Goal: Book appointment/travel/reservation

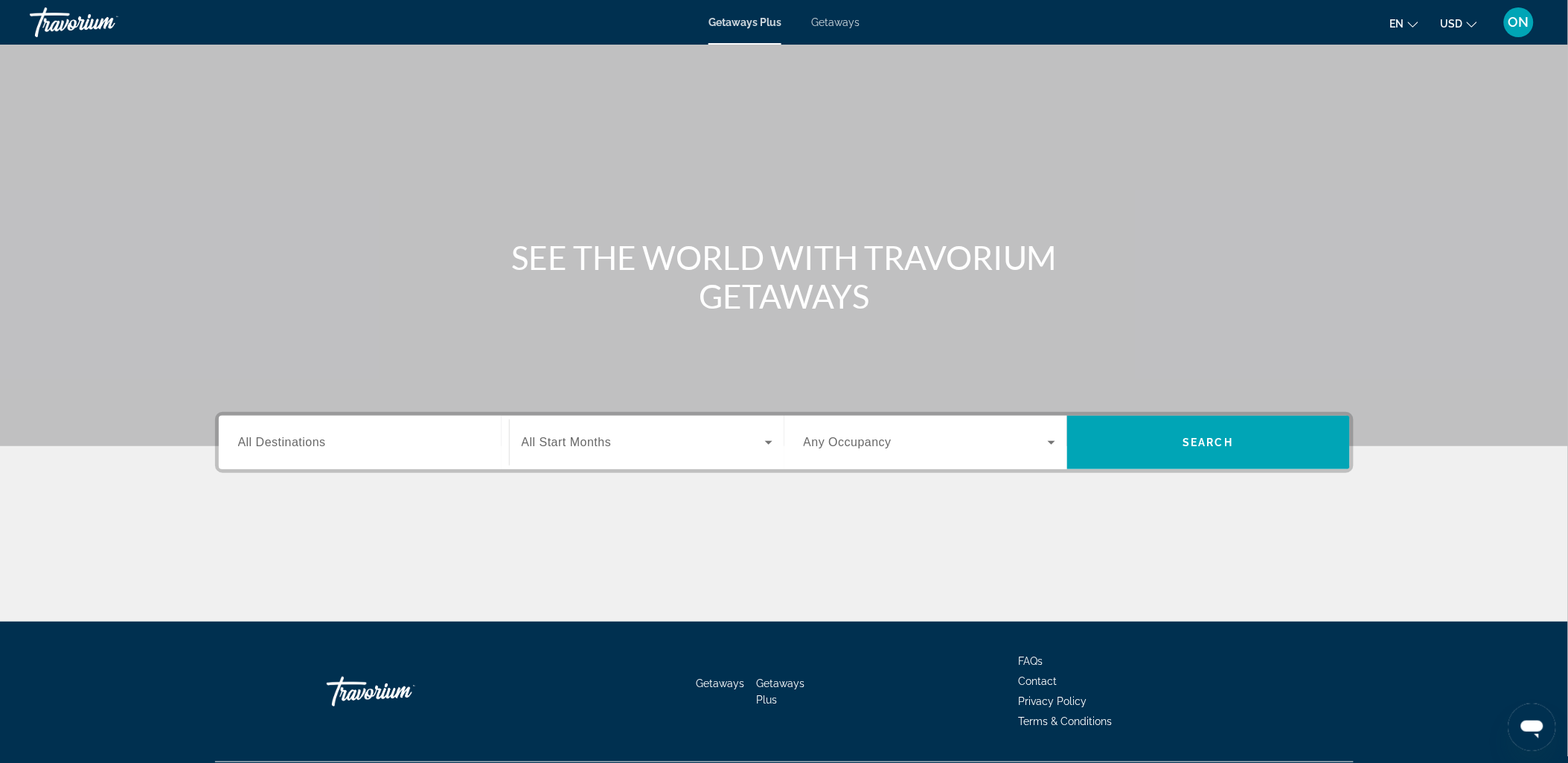
click at [831, 24] on span "Getaways" at bounding box center [835, 22] width 48 height 12
click at [292, 439] on span "All Destinations" at bounding box center [282, 442] width 88 height 13
click at [292, 439] on input "Destination All Destinations" at bounding box center [364, 443] width 252 height 18
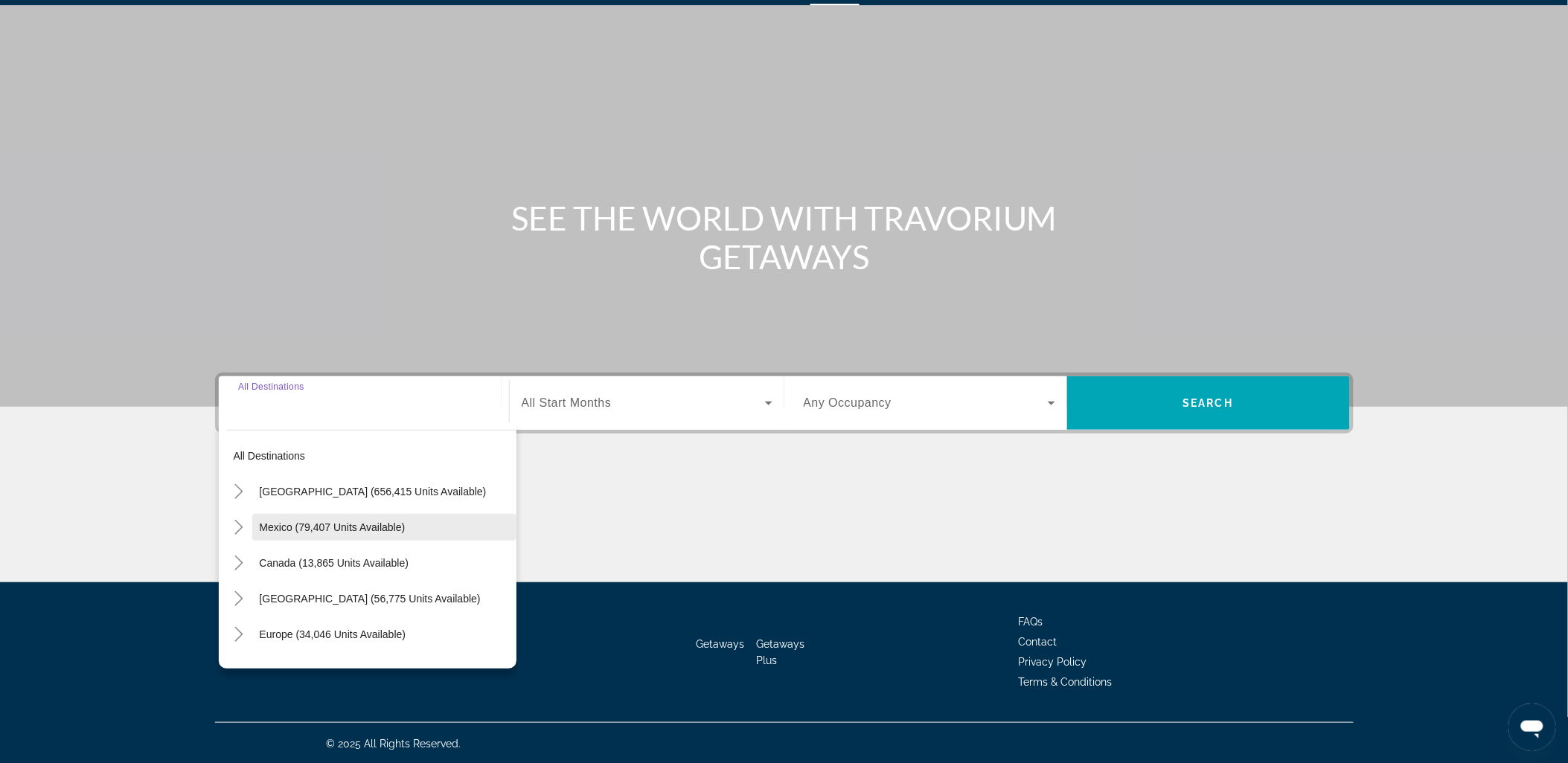
scroll to position [83, 0]
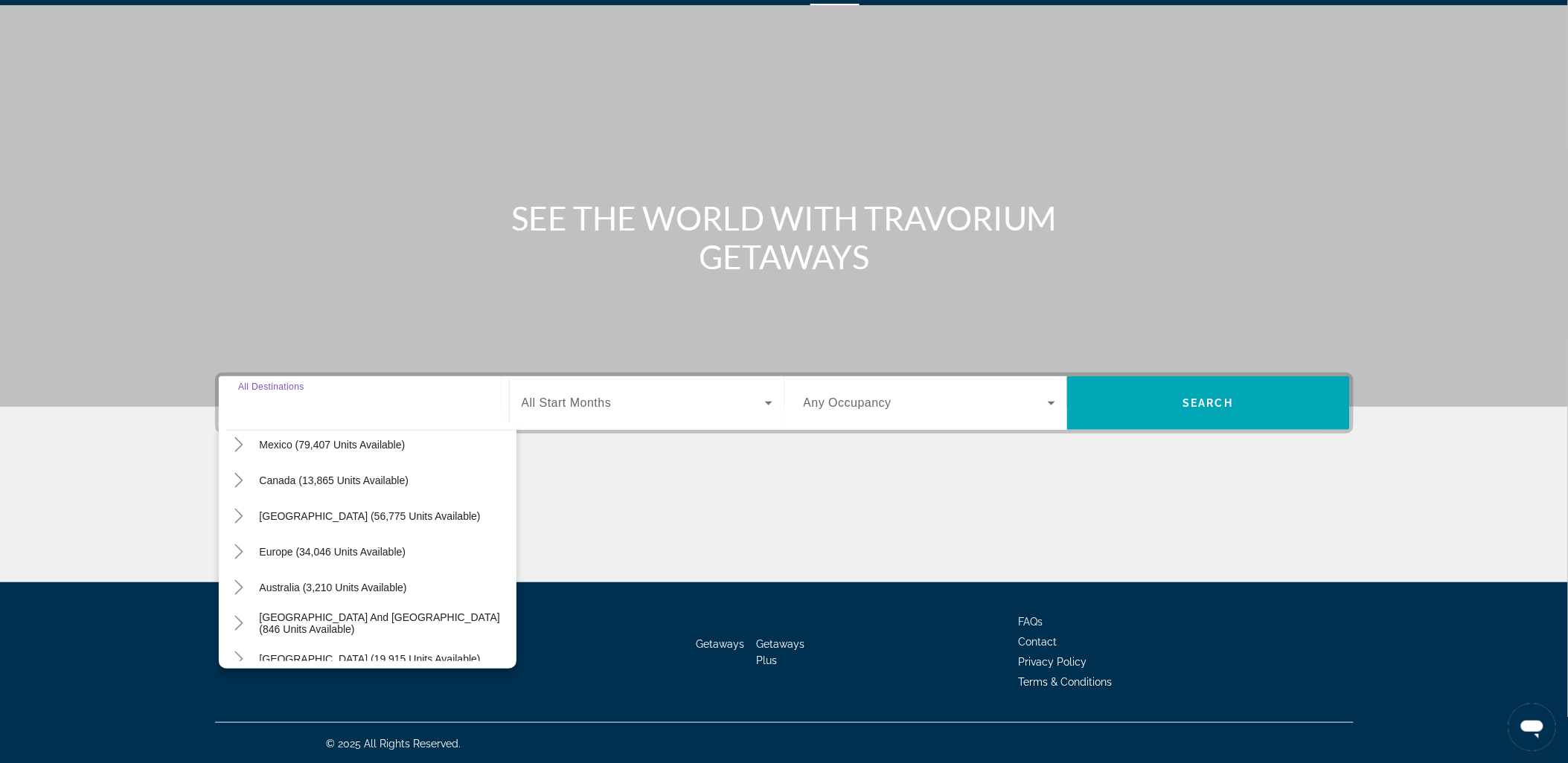
click at [277, 410] on input "Destination All Destinations" at bounding box center [364, 404] width 252 height 18
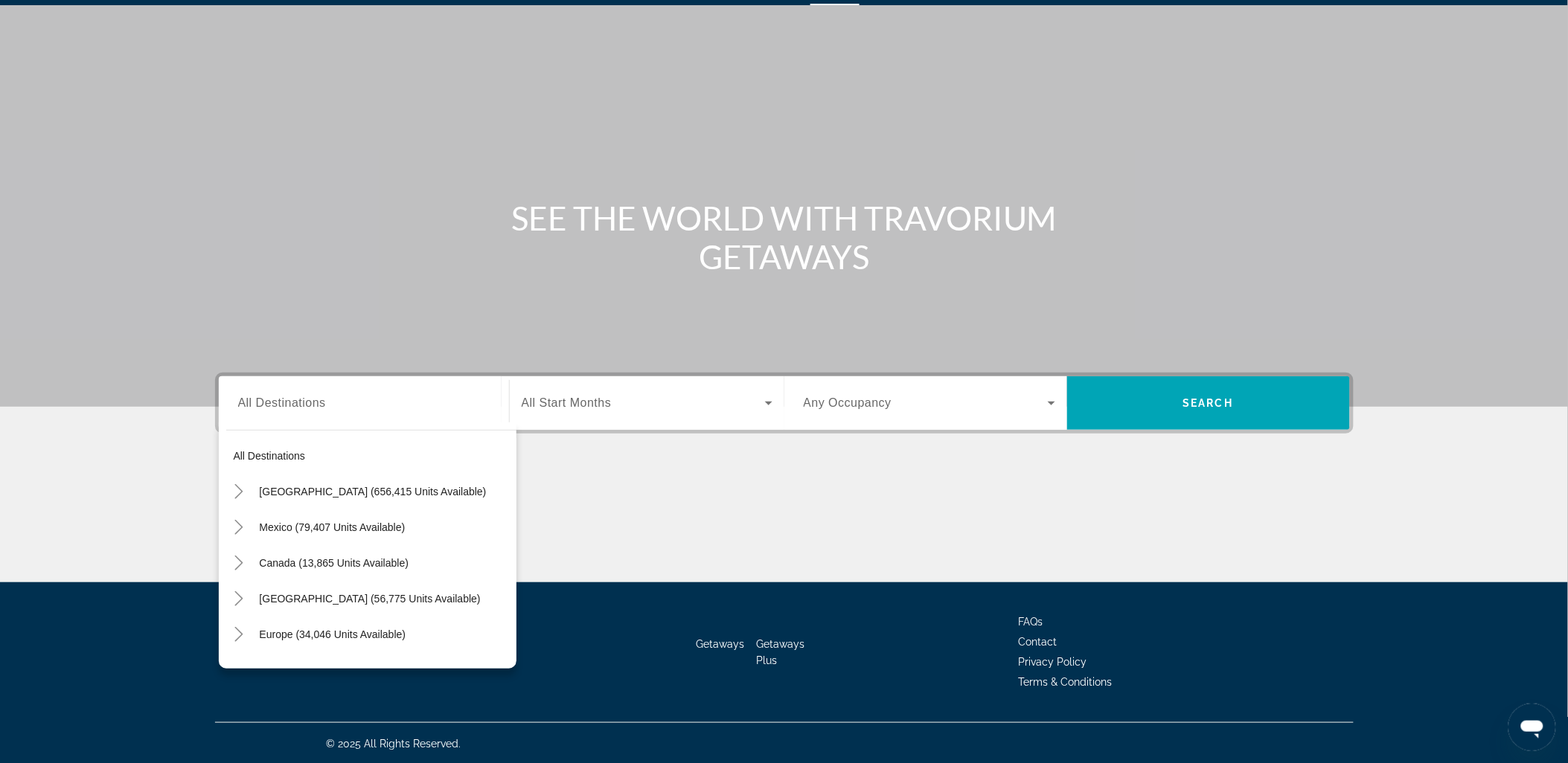
click at [263, 447] on span "Search widget" at bounding box center [372, 455] width 291 height 36
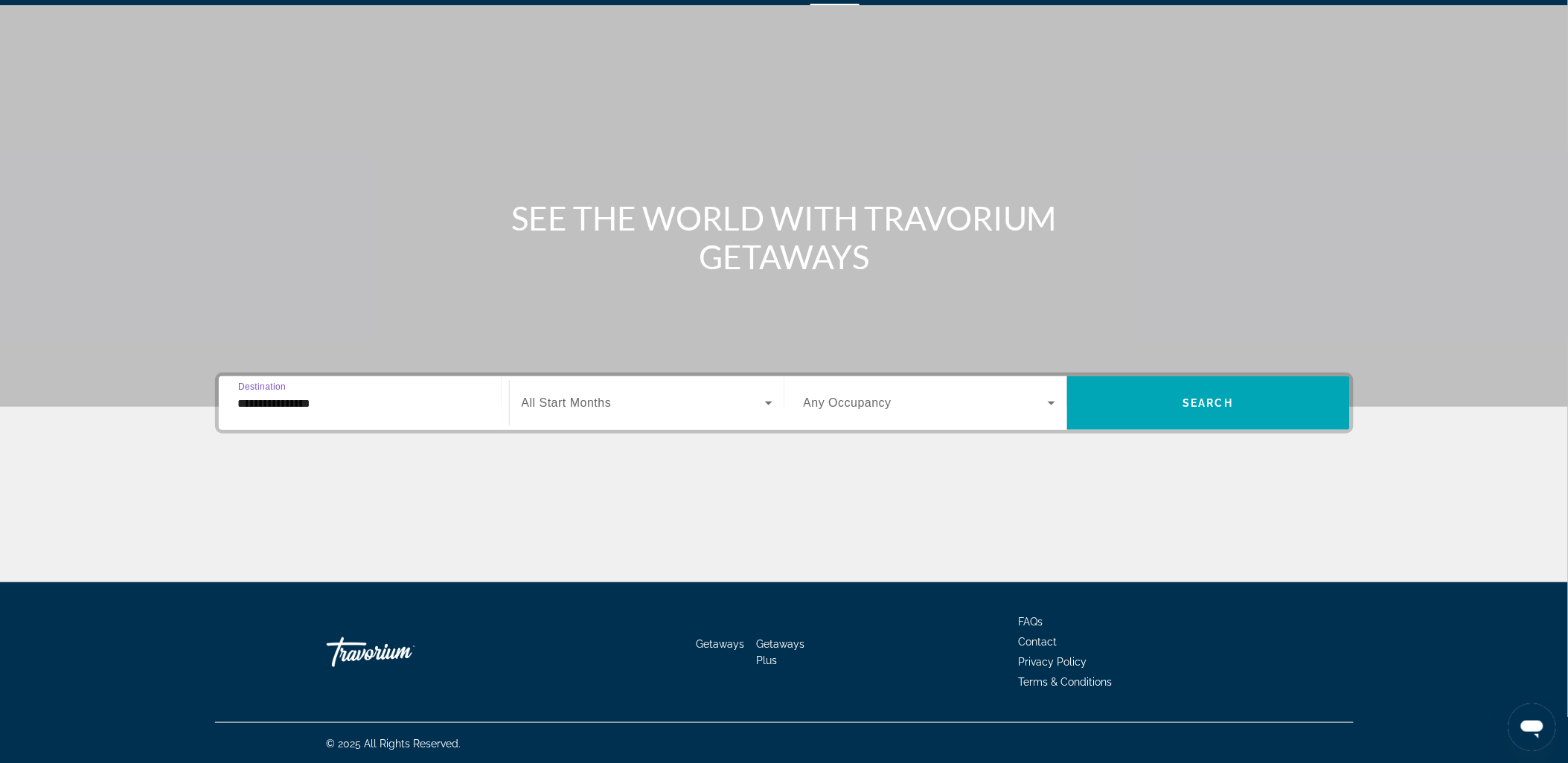
click at [316, 396] on input "**********" at bounding box center [364, 404] width 252 height 18
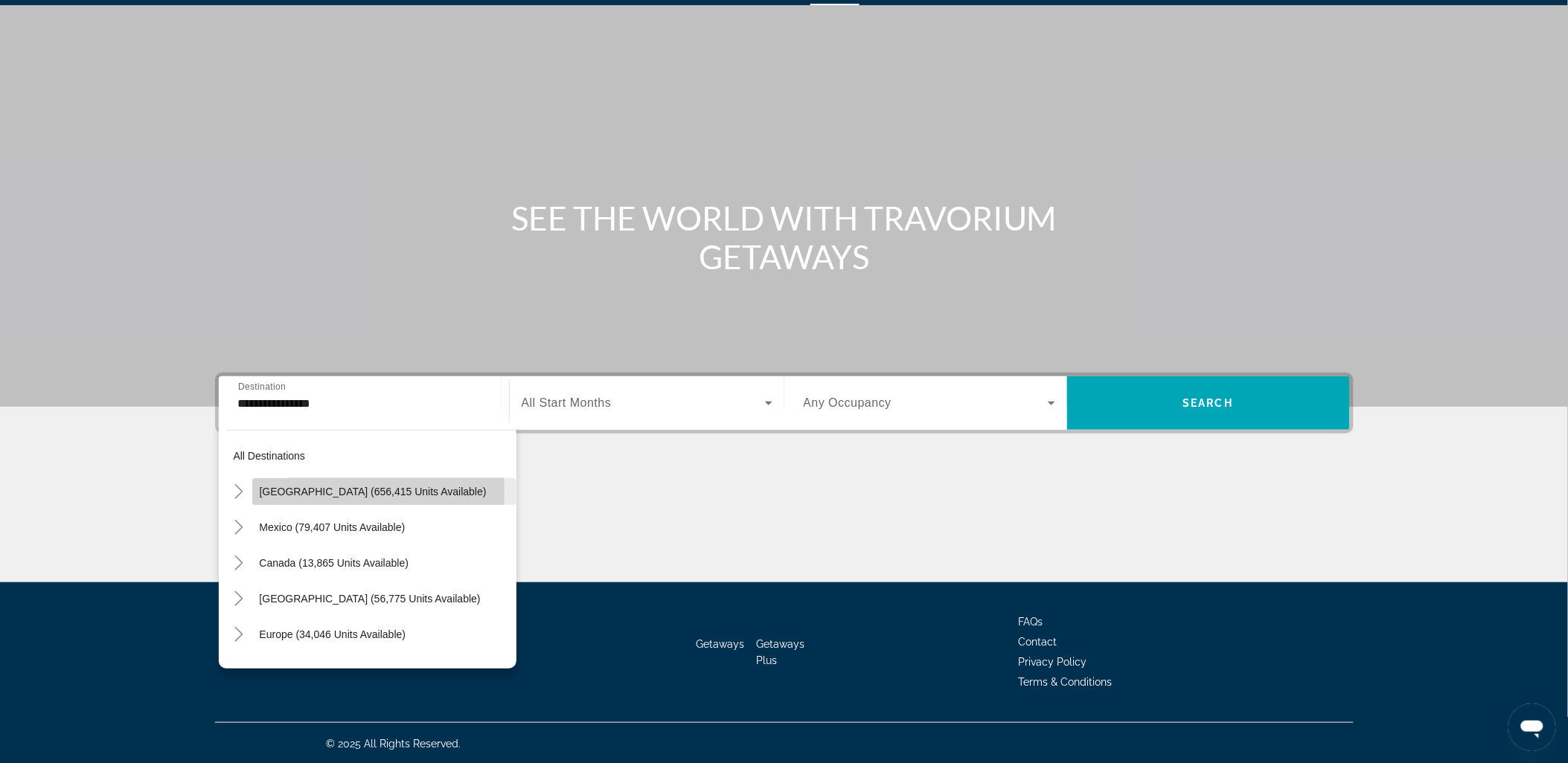
click at [302, 493] on span "[GEOGRAPHIC_DATA] (656,415 units available)" at bounding box center [373, 492] width 227 height 12
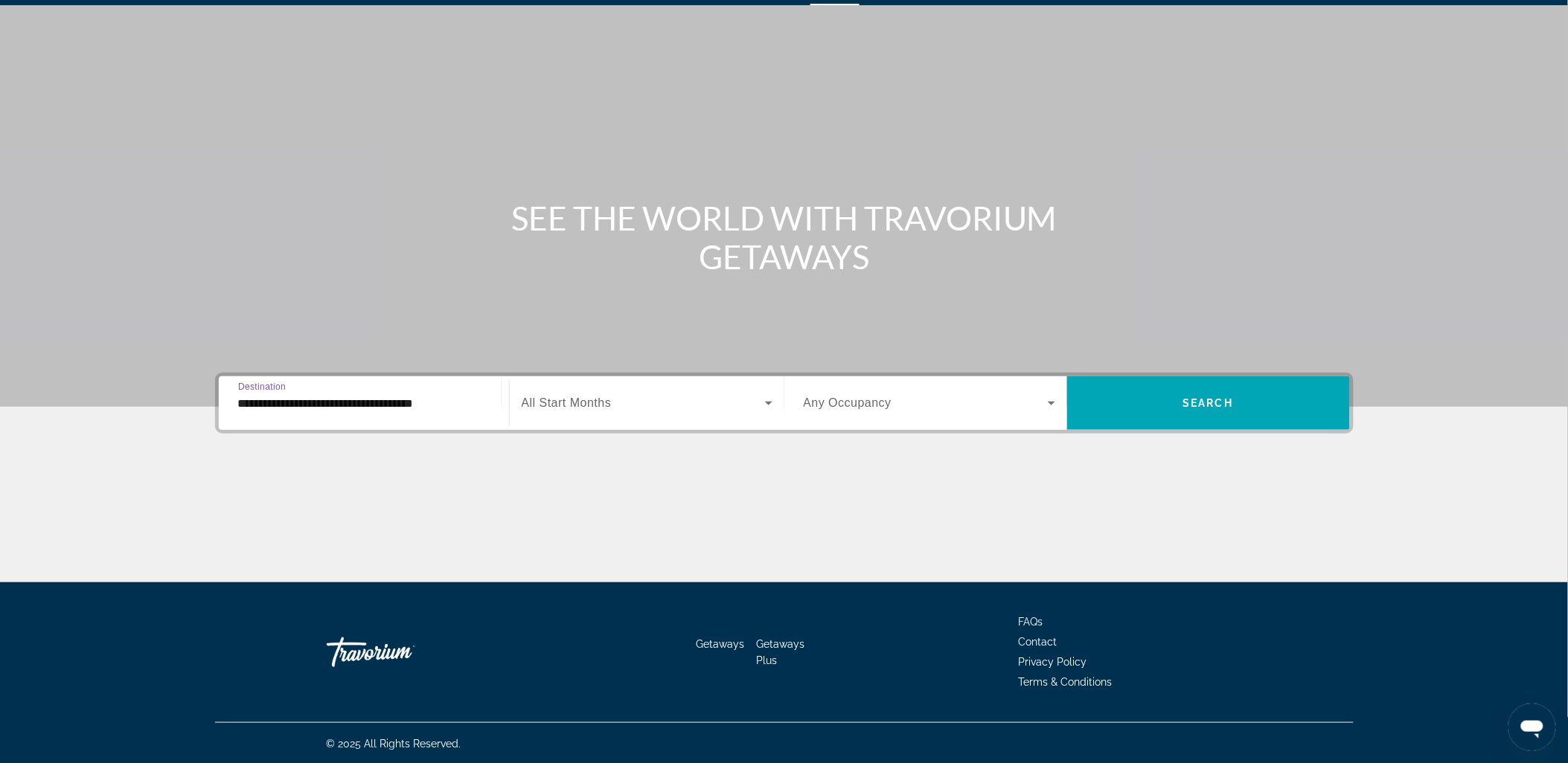
click at [390, 397] on input "**********" at bounding box center [364, 404] width 252 height 18
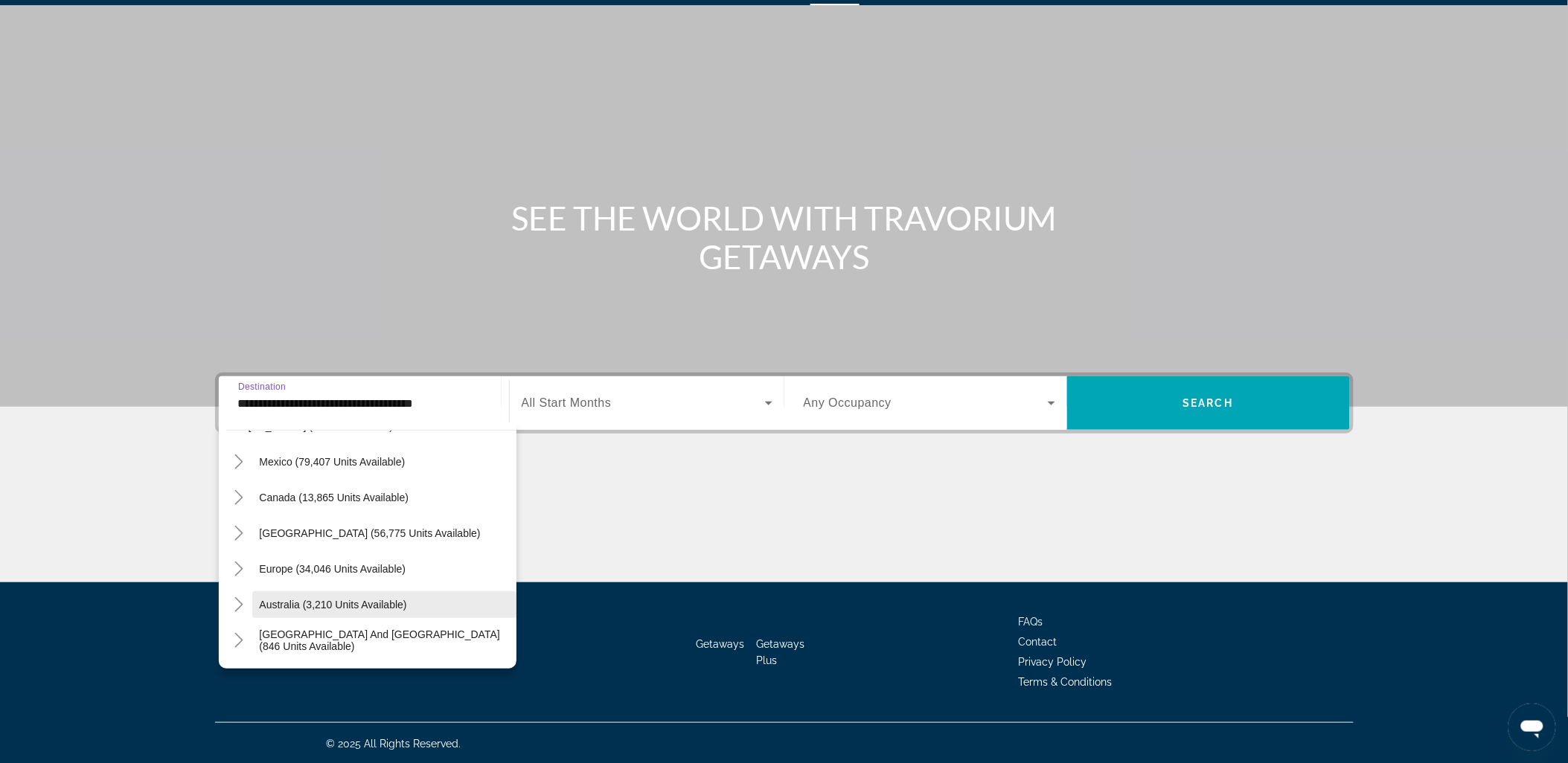
scroll to position [1735, 0]
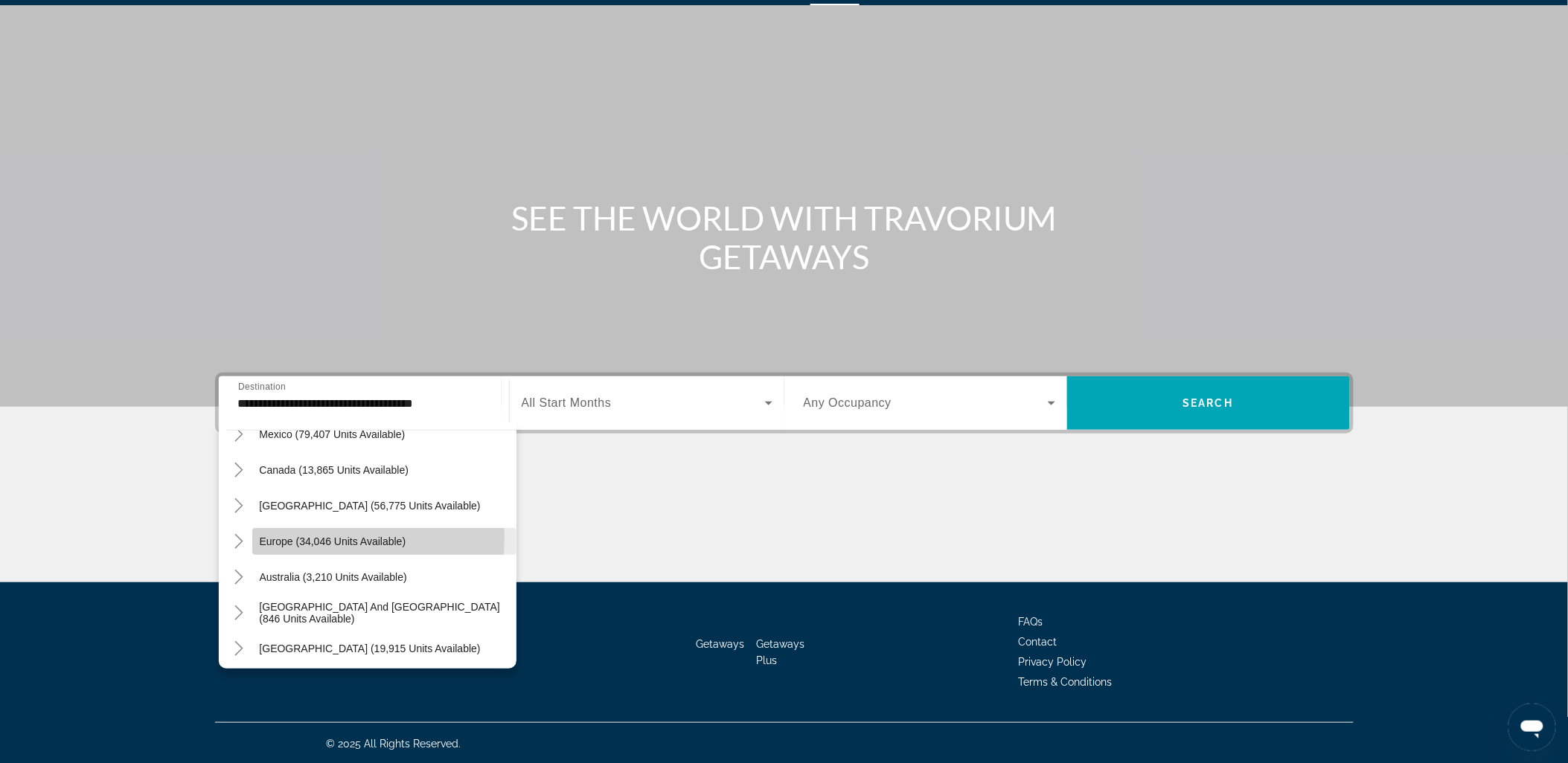
click at [287, 537] on span "Europe (34,046 units available)" at bounding box center [333, 541] width 147 height 12
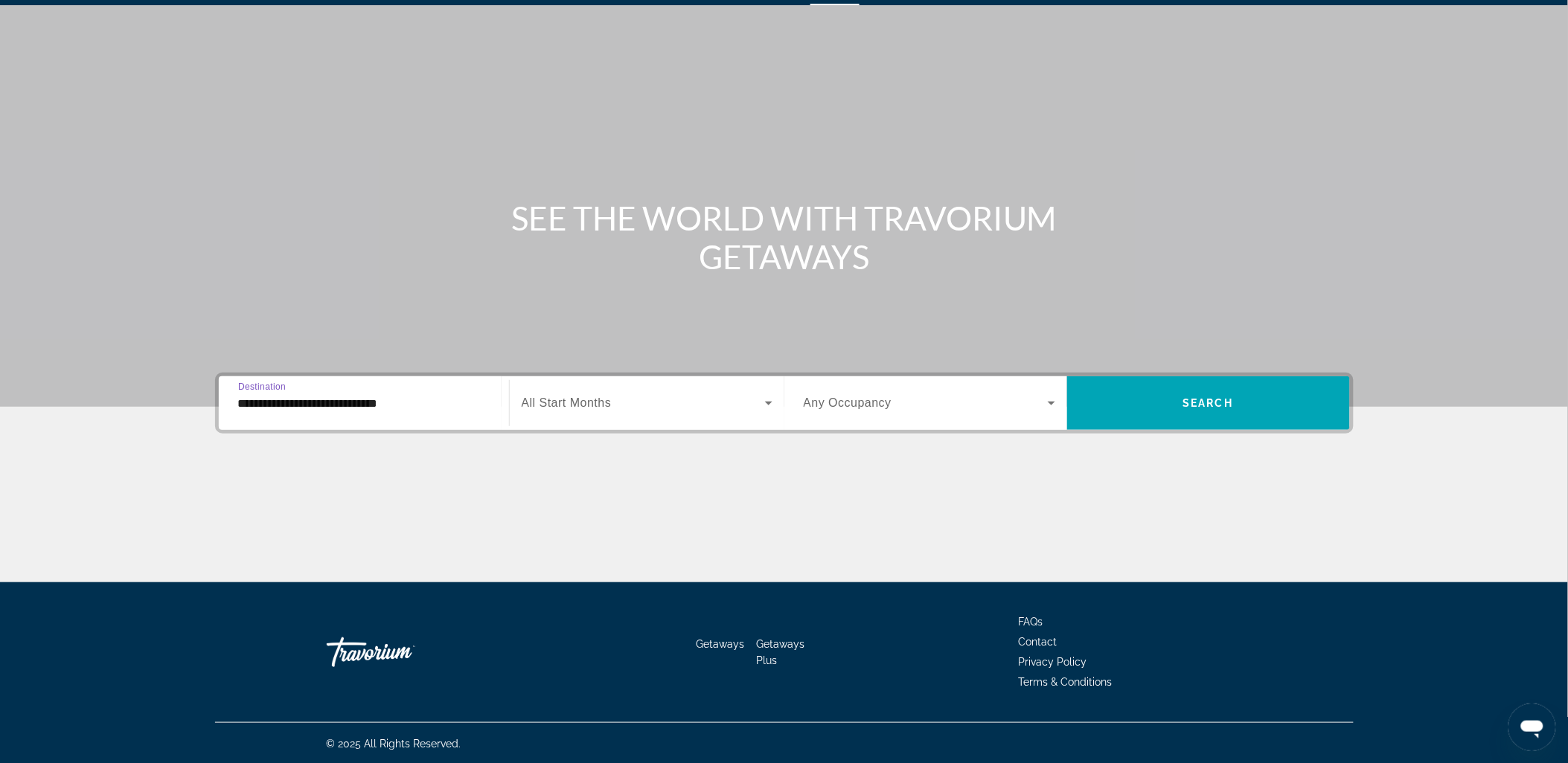
click at [384, 397] on input "**********" at bounding box center [364, 404] width 252 height 18
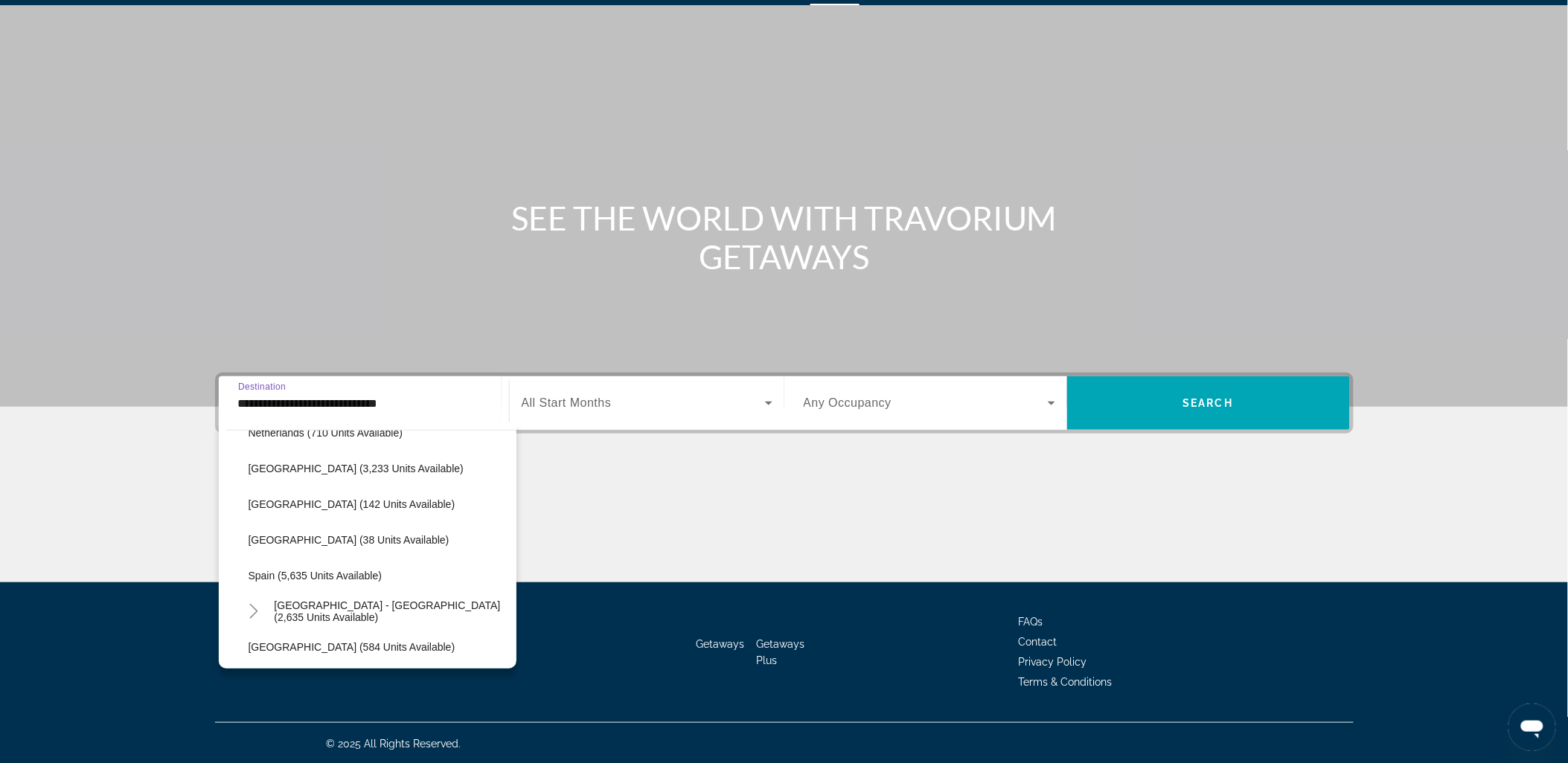
scroll to position [2309, 0]
click at [429, 601] on span "Search widget" at bounding box center [392, 610] width 249 height 36
type input "**********"
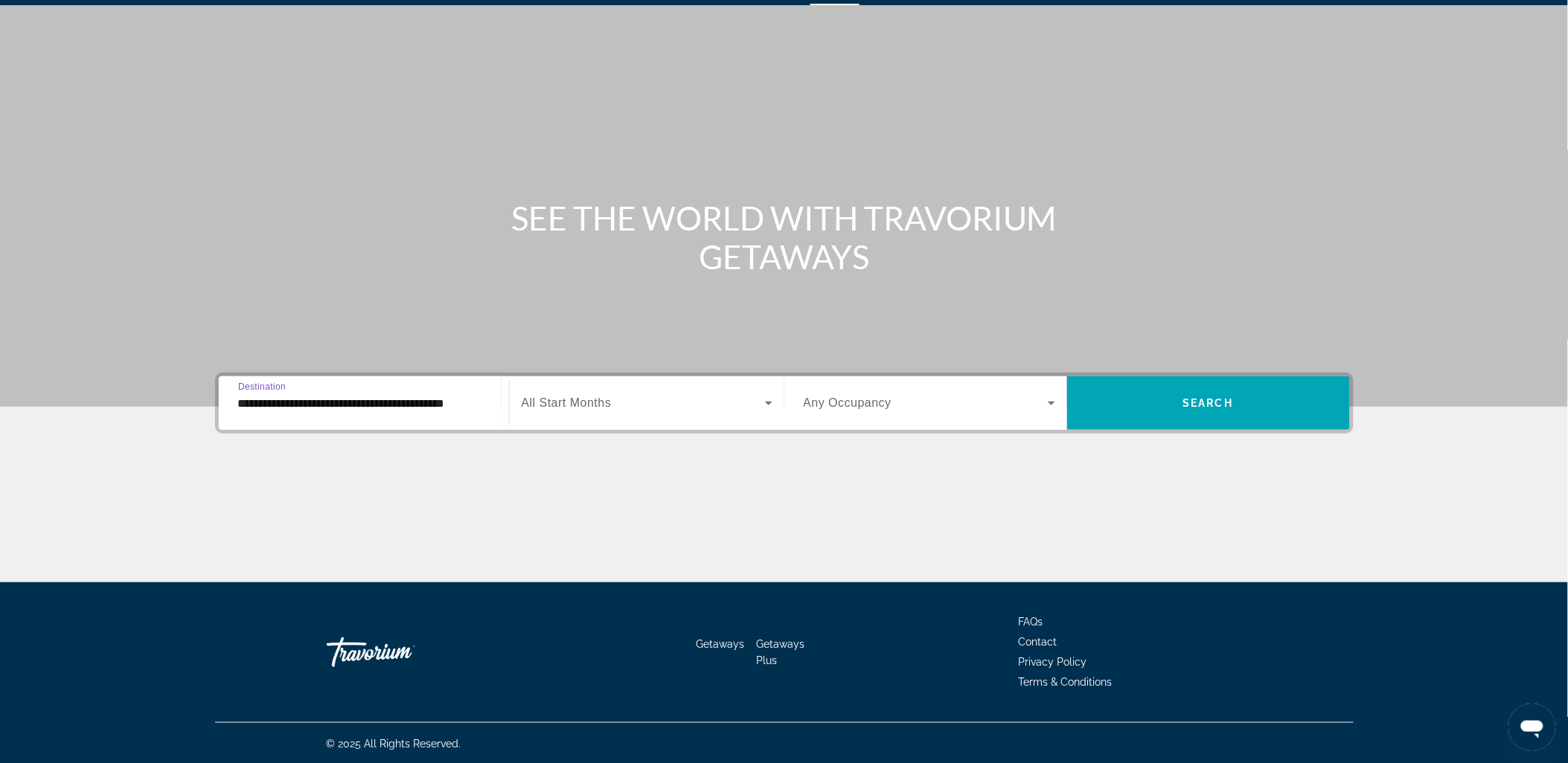
click at [613, 402] on span "Search widget" at bounding box center [643, 403] width 243 height 18
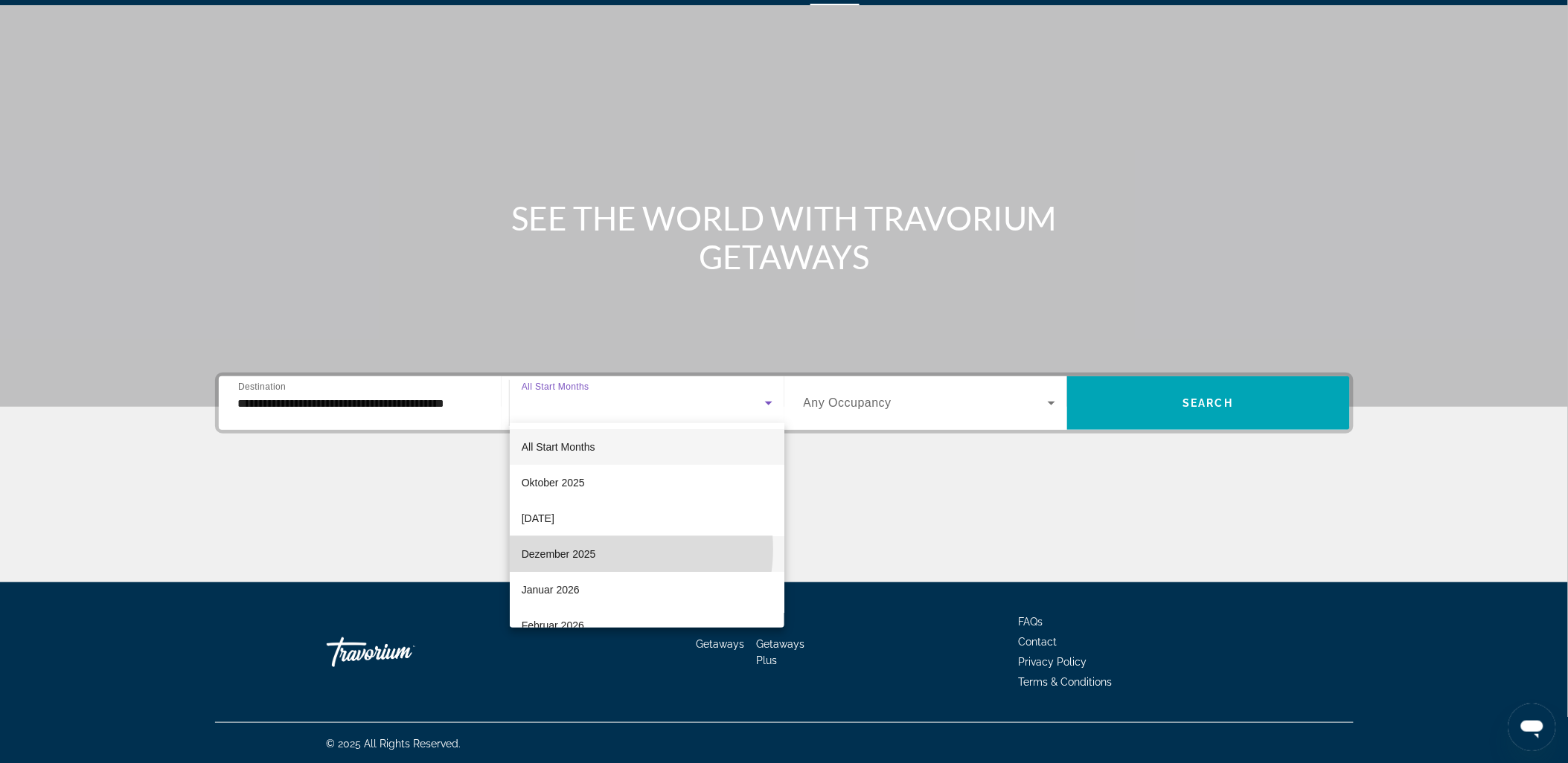
click at [606, 549] on mat-option "Dezember 2025" at bounding box center [647, 554] width 275 height 36
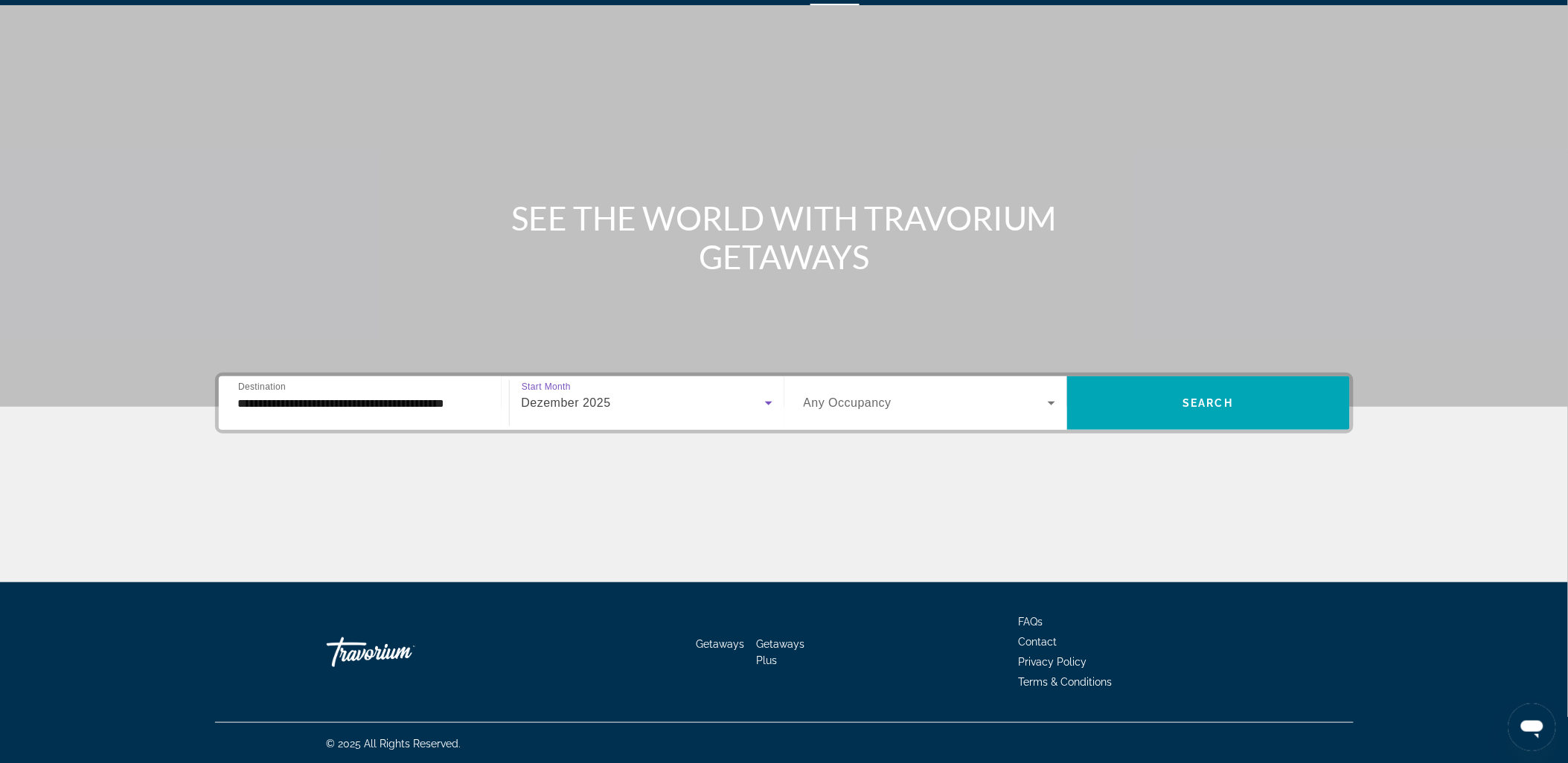
click at [869, 404] on span "Any Occupancy" at bounding box center [848, 402] width 88 height 13
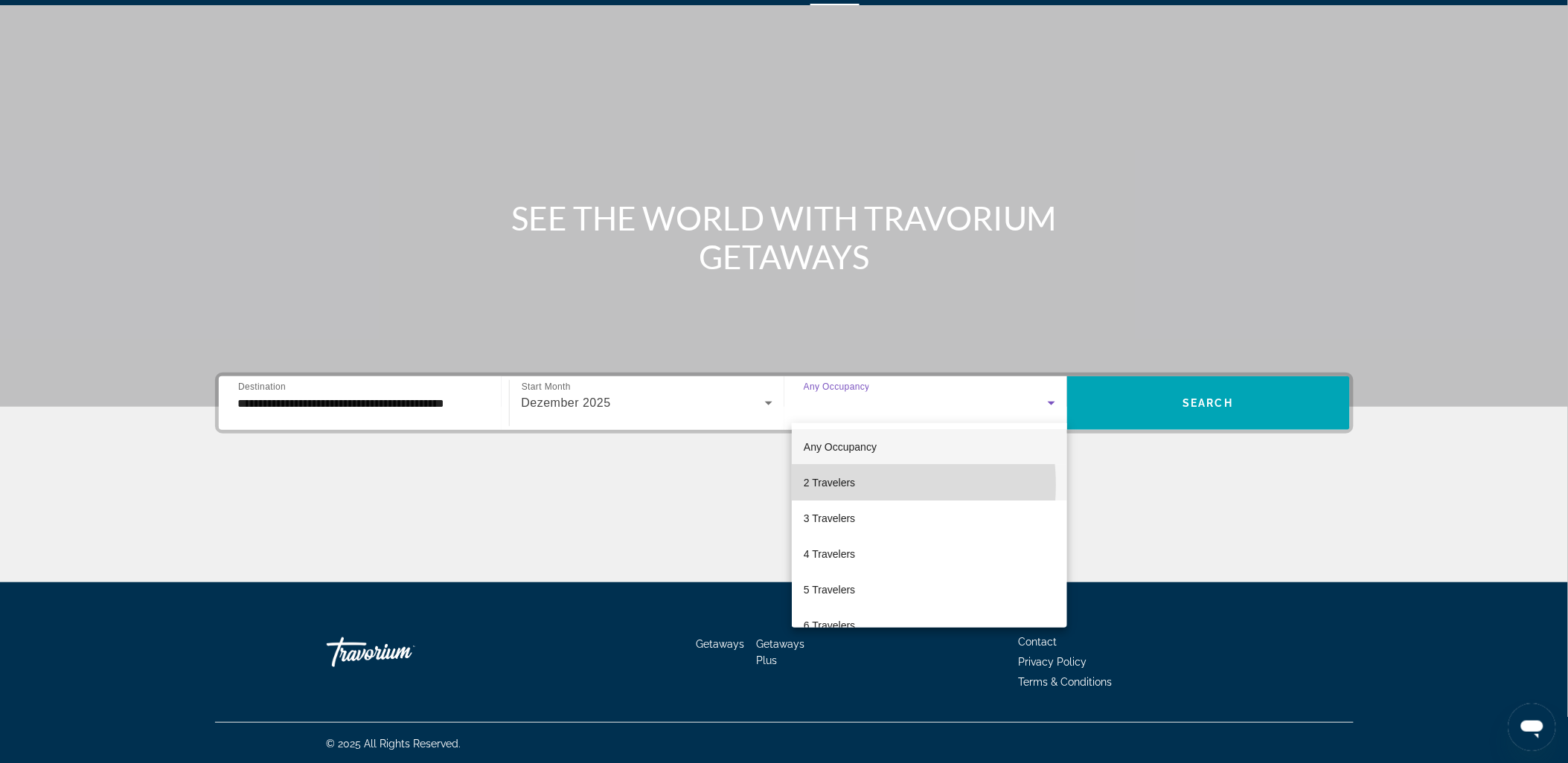
drag, startPoint x: 853, startPoint y: 485, endPoint x: 884, endPoint y: 463, distance: 38.0
click at [853, 484] on span "2 Travelers" at bounding box center [829, 482] width 51 height 18
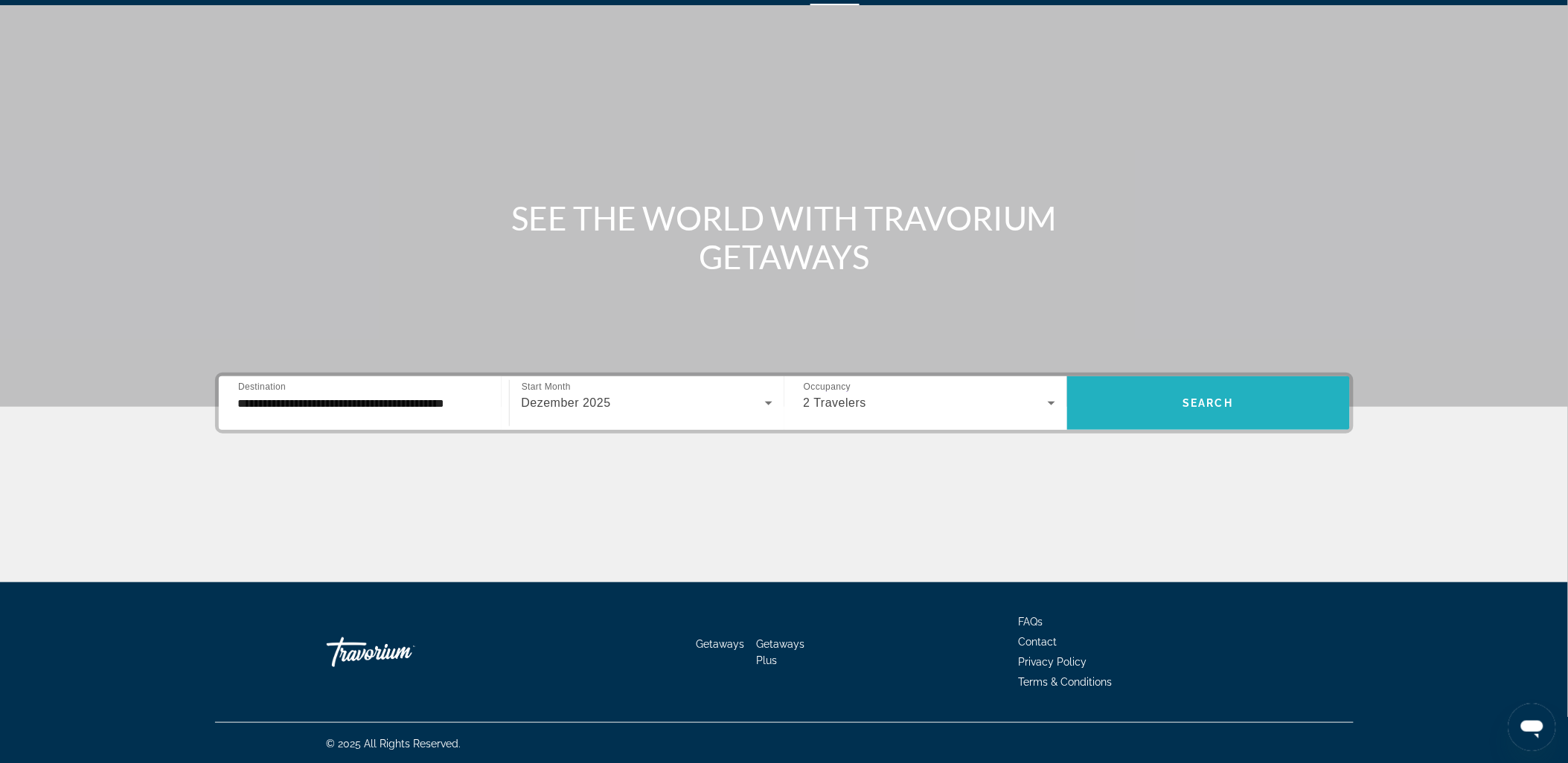
click at [1194, 405] on span "Search" at bounding box center [1209, 402] width 51 height 12
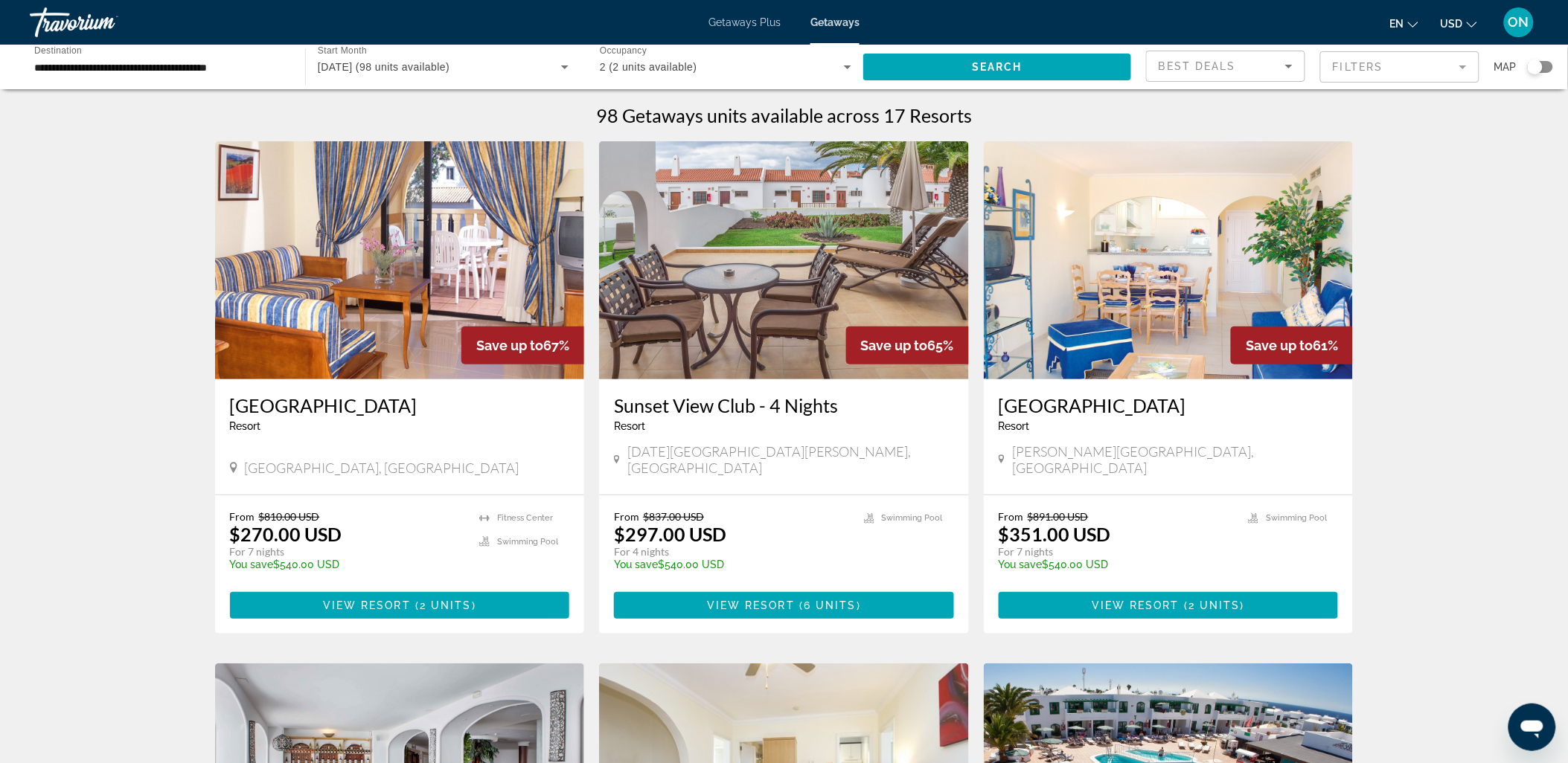
click at [473, 279] on img "Main content" at bounding box center [400, 260] width 369 height 238
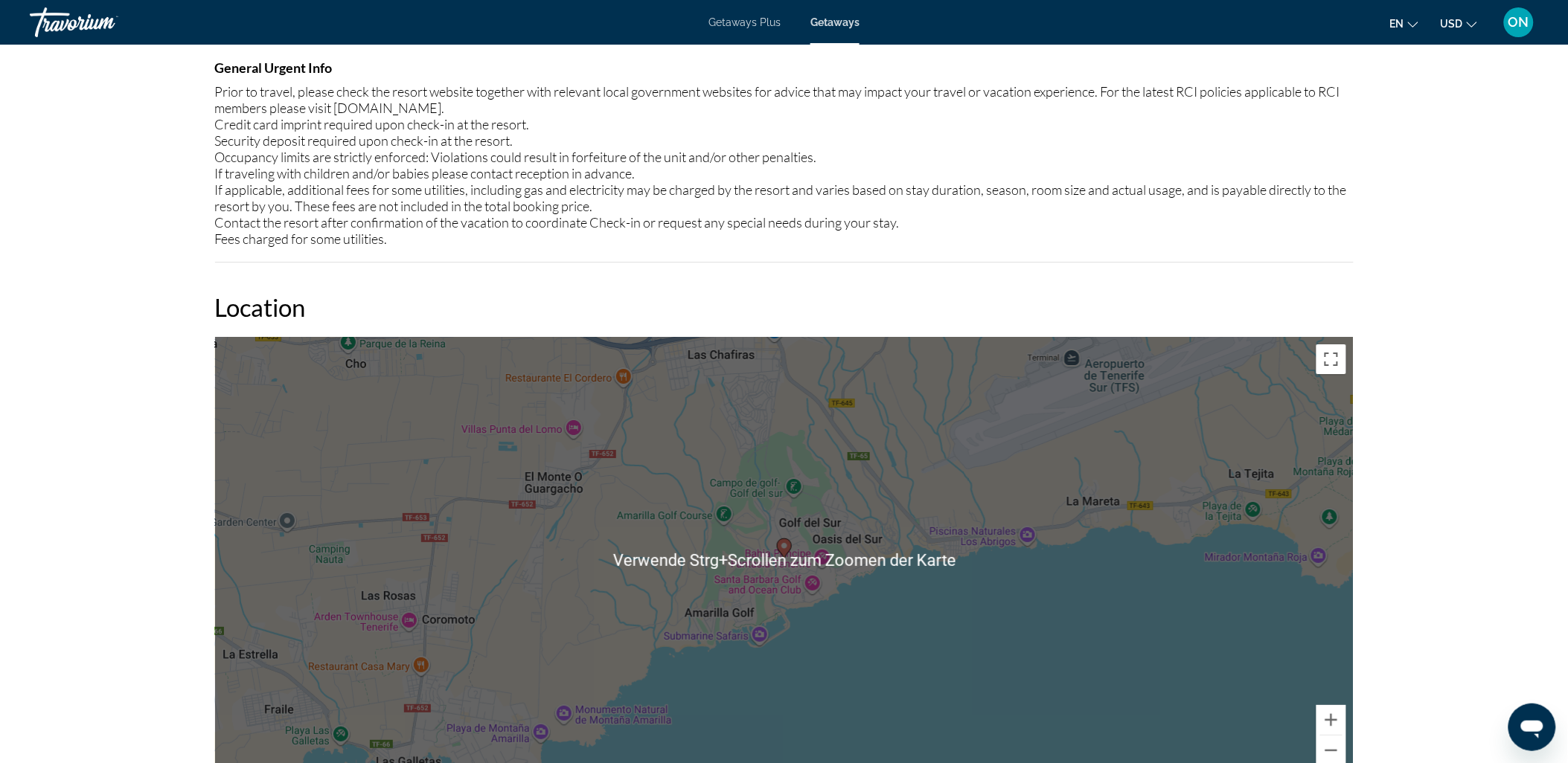
scroll to position [1818, 0]
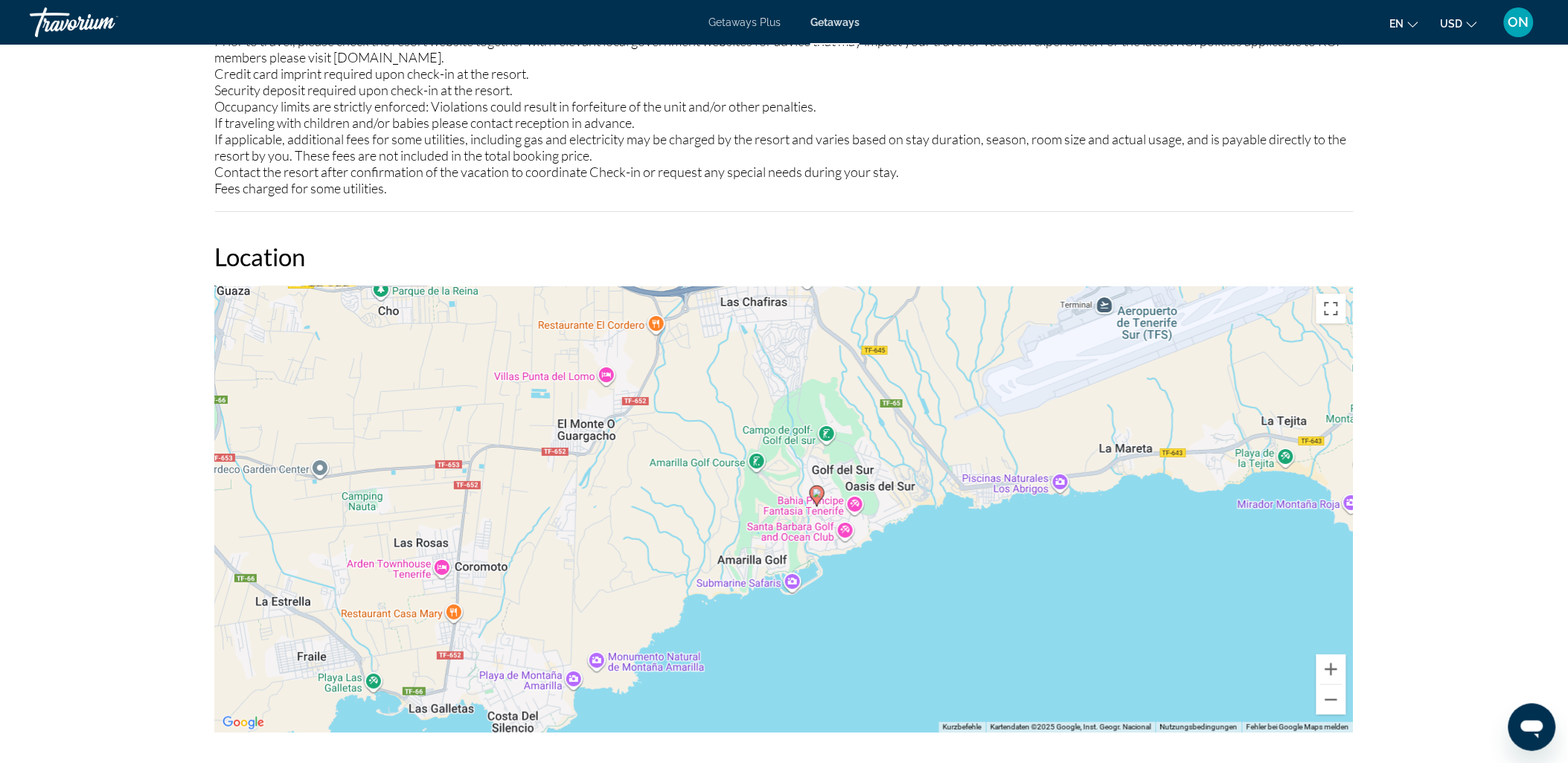
drag, startPoint x: 972, startPoint y: 528, endPoint x: 910, endPoint y: 432, distance: 114.3
click at [910, 432] on div "Um den Modus zum Ziehen mit der Tastatur zu aktivieren, drückst du Alt + Eingab…" at bounding box center [784, 510] width 1138 height 447
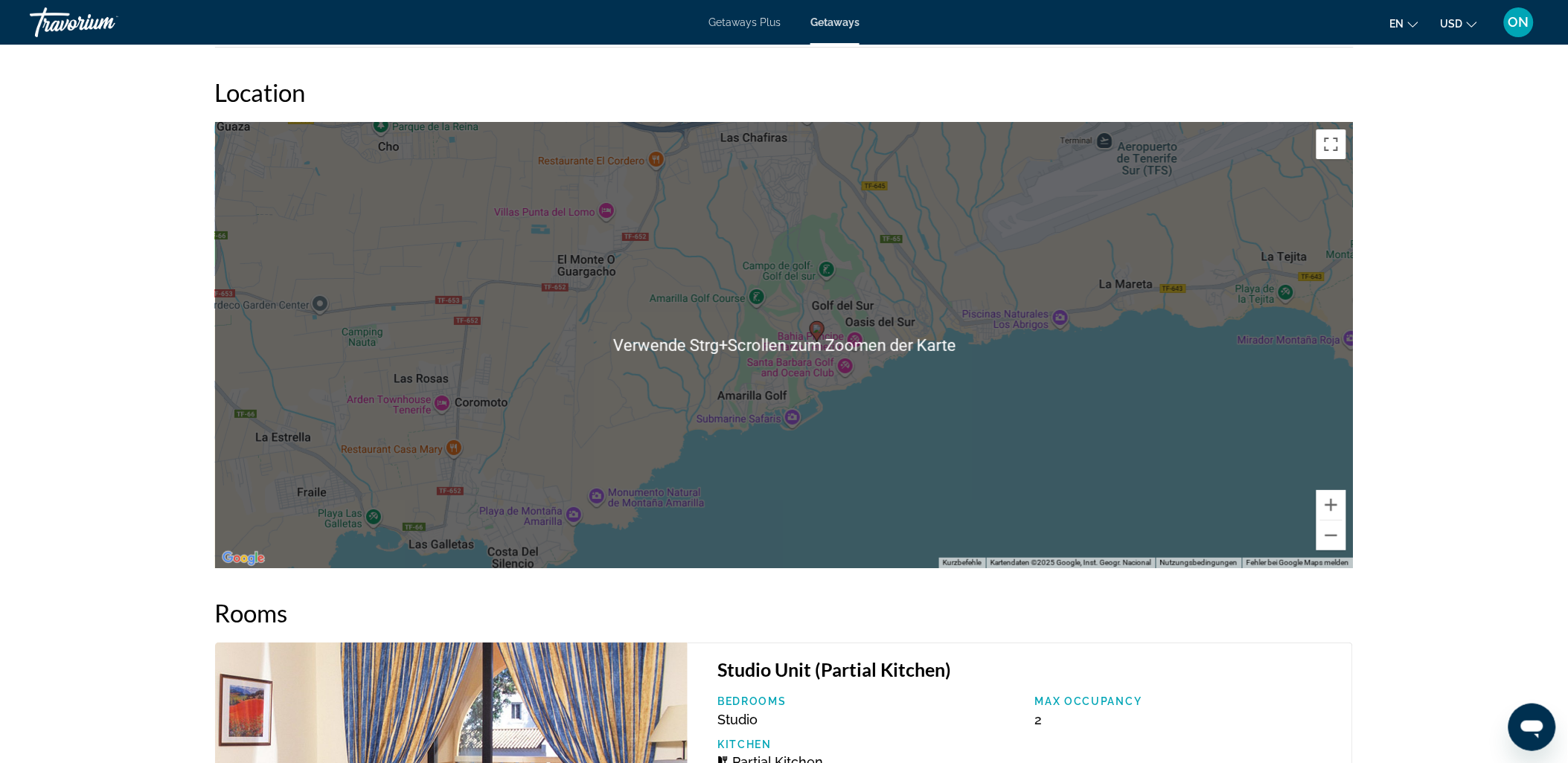
scroll to position [1983, 0]
click at [958, 434] on div "Um den Modus zum Ziehen mit der Tastatur zu aktivieren, drückst du Alt + Eingab…" at bounding box center [784, 345] width 1138 height 447
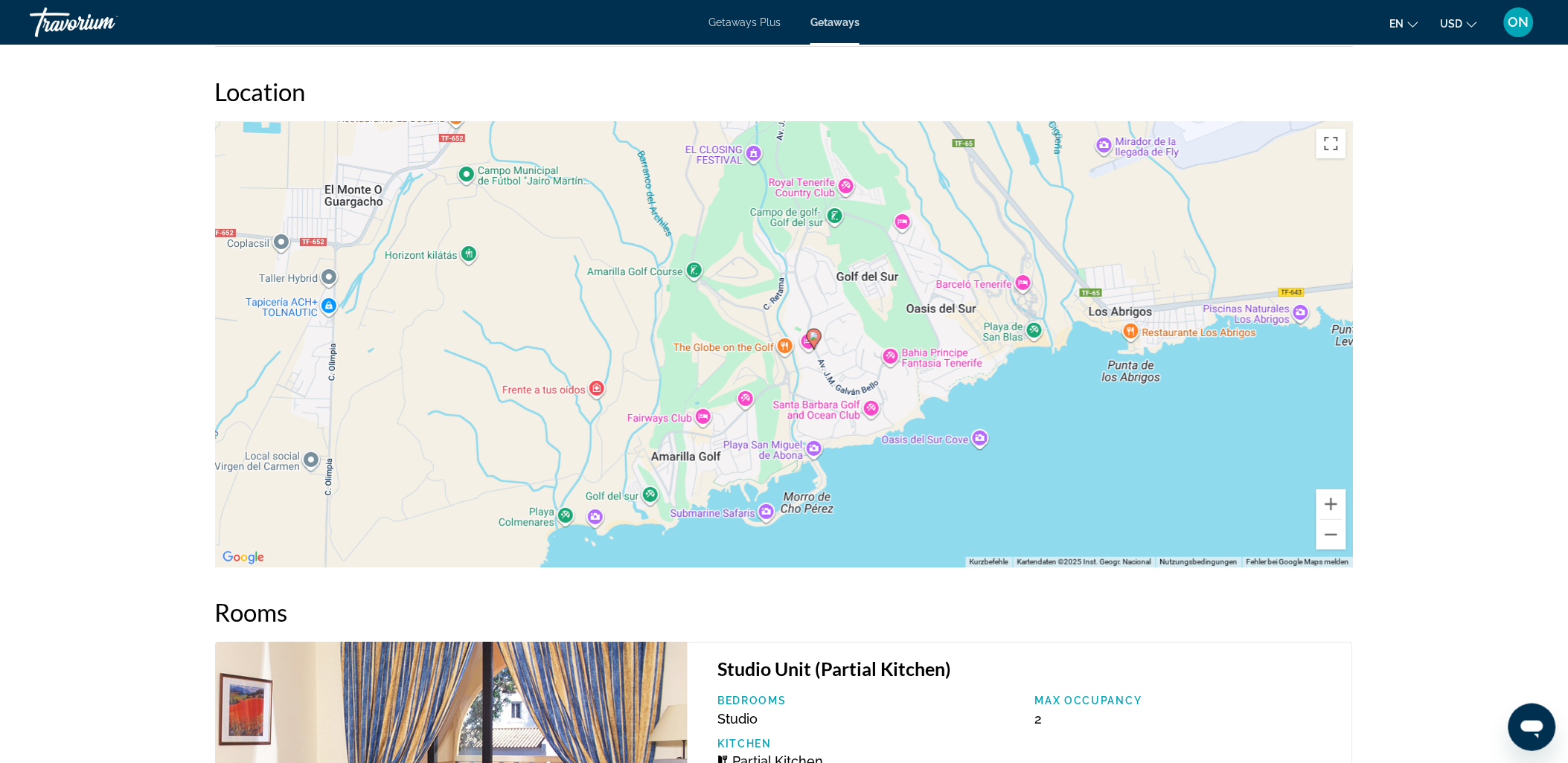
drag, startPoint x: 850, startPoint y: 314, endPoint x: 1074, endPoint y: 358, distance: 228.3
click at [1074, 358] on div "Um den Modus zum Ziehen mit der Tastatur zu aktivieren, drückst du Alt + Eingab…" at bounding box center [784, 345] width 1138 height 447
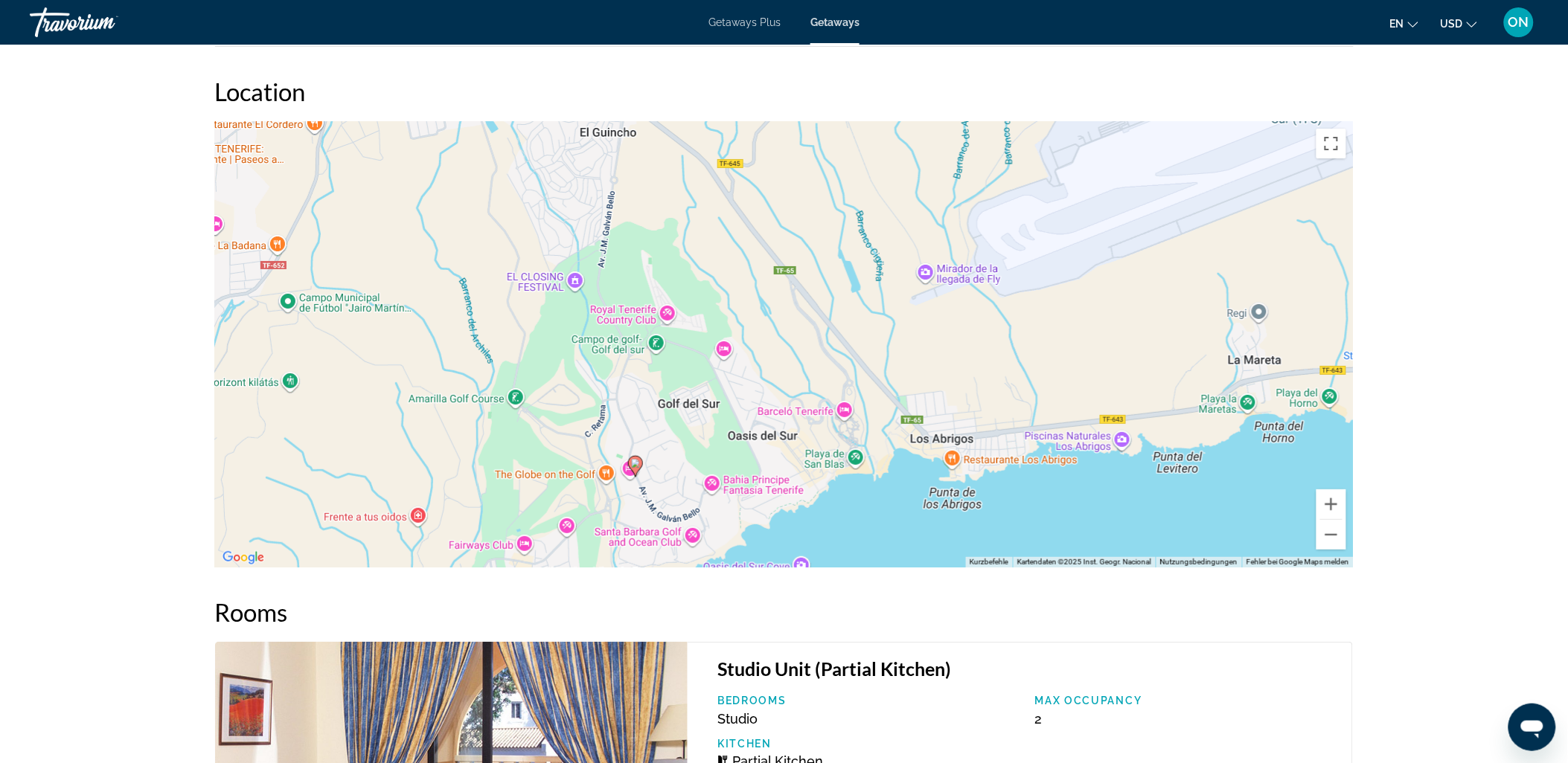
drag, startPoint x: 1035, startPoint y: 317, endPoint x: 871, endPoint y: 436, distance: 202.6
click at [857, 447] on div "Um den Modus zum Ziehen mit der Tastatur zu aktivieren, drückst du Alt + Eingab…" at bounding box center [784, 345] width 1138 height 447
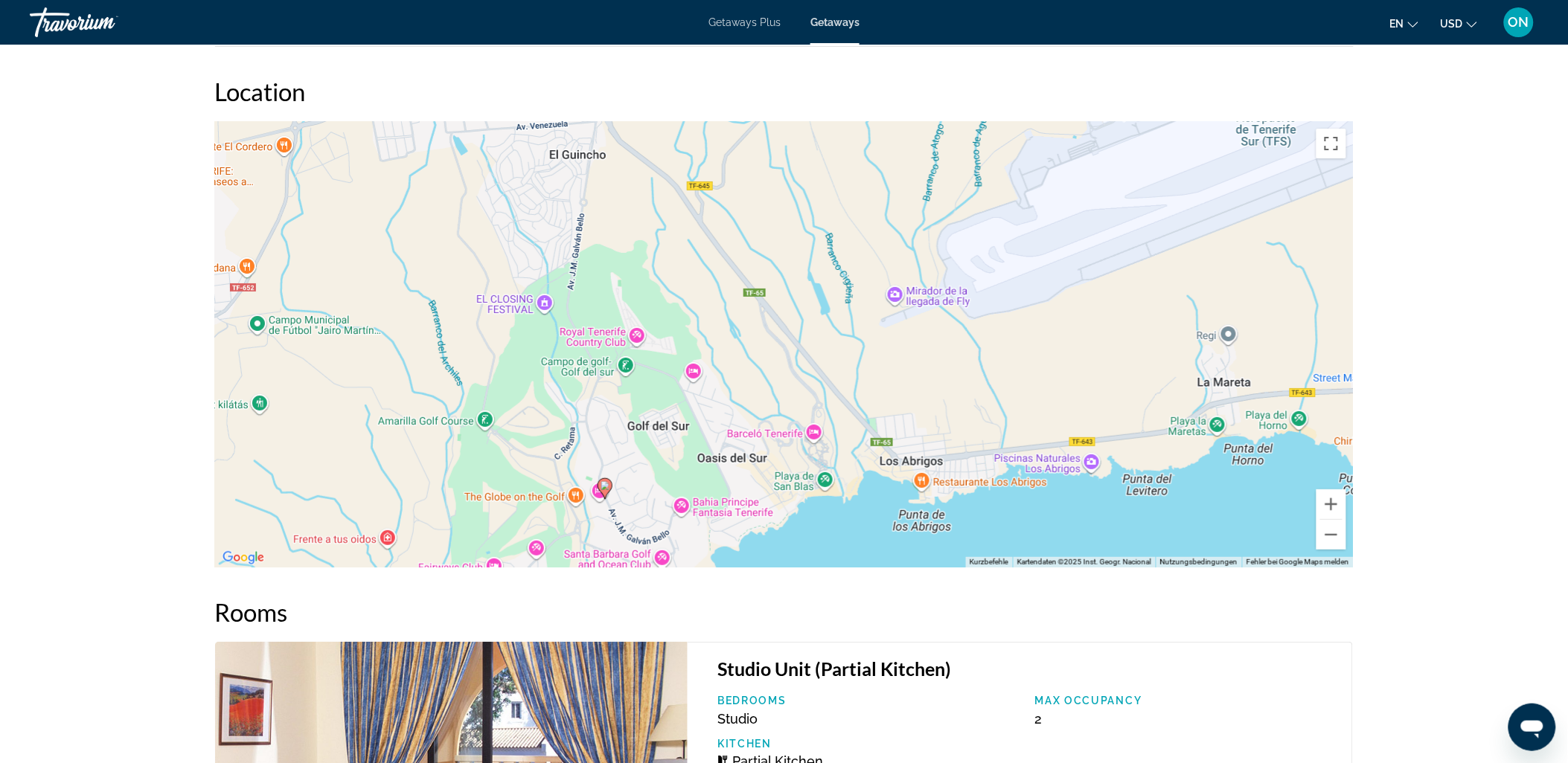
drag, startPoint x: 914, startPoint y: 375, endPoint x: 882, endPoint y: 400, distance: 40.6
click at [882, 400] on div "Um den Modus zum Ziehen mit der Tastatur zu aktivieren, drückst du Alt + Eingab…" at bounding box center [784, 345] width 1138 height 447
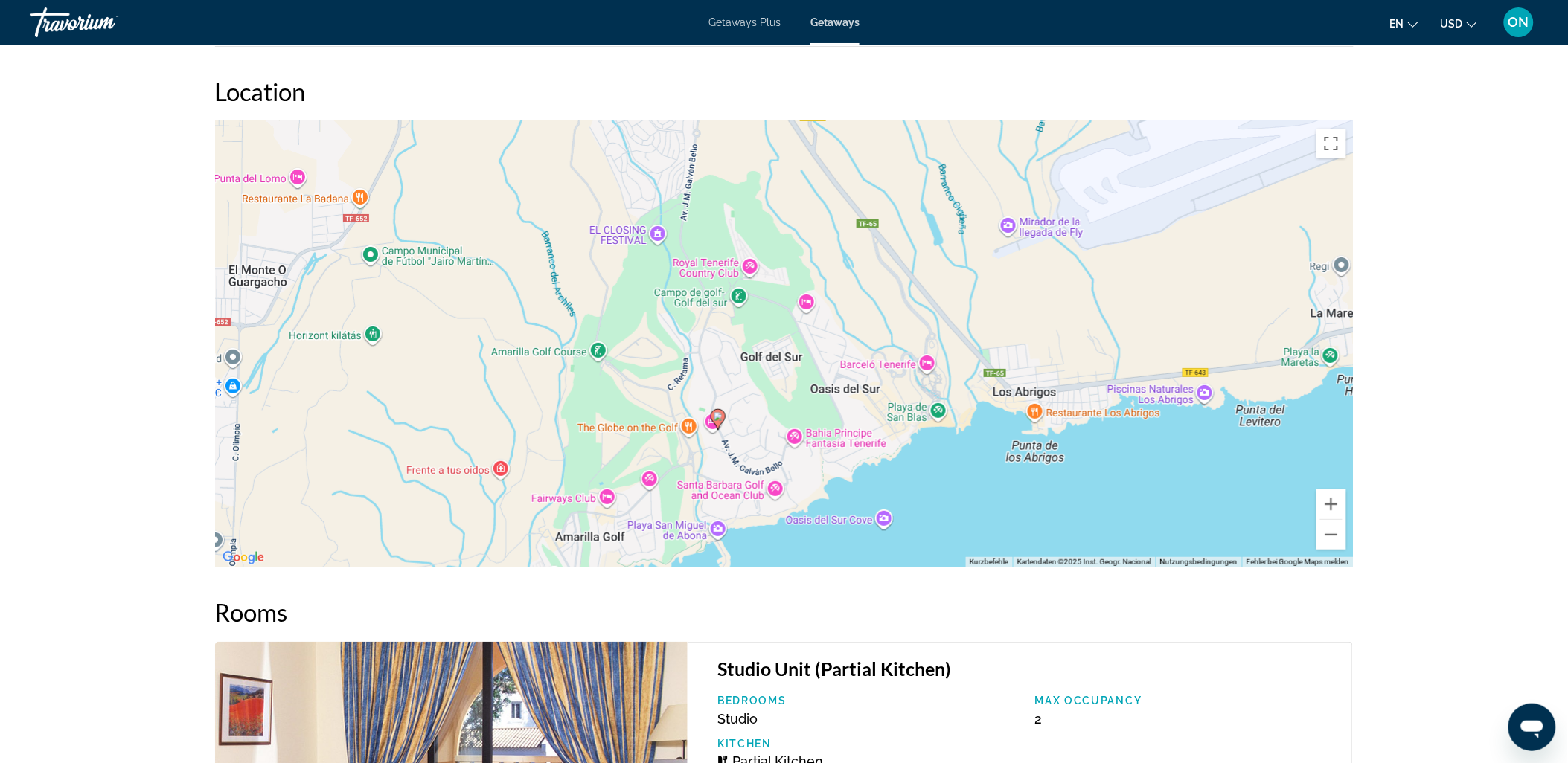
drag, startPoint x: 857, startPoint y: 350, endPoint x: 972, endPoint y: 278, distance: 135.7
click at [972, 278] on div "Um den Modus zum Ziehen mit der Tastatur zu aktivieren, drückst du Alt + Eingab…" at bounding box center [784, 345] width 1138 height 447
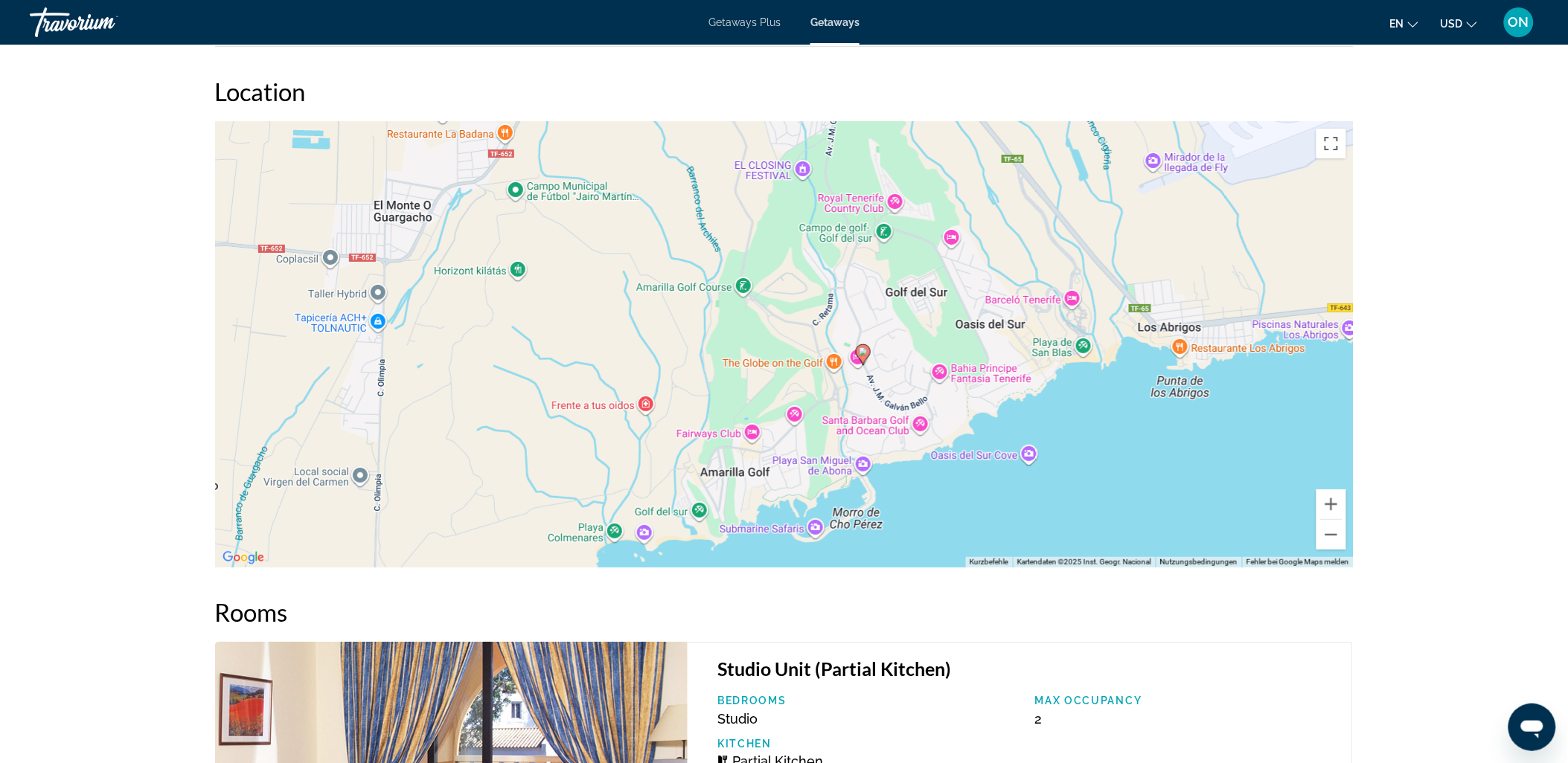
drag, startPoint x: 853, startPoint y: 340, endPoint x: 999, endPoint y: 274, distance: 160.2
click at [999, 274] on div "Um den Modus zum Ziehen mit der Tastatur zu aktivieren, drückst du Alt + Eingab…" at bounding box center [784, 345] width 1138 height 447
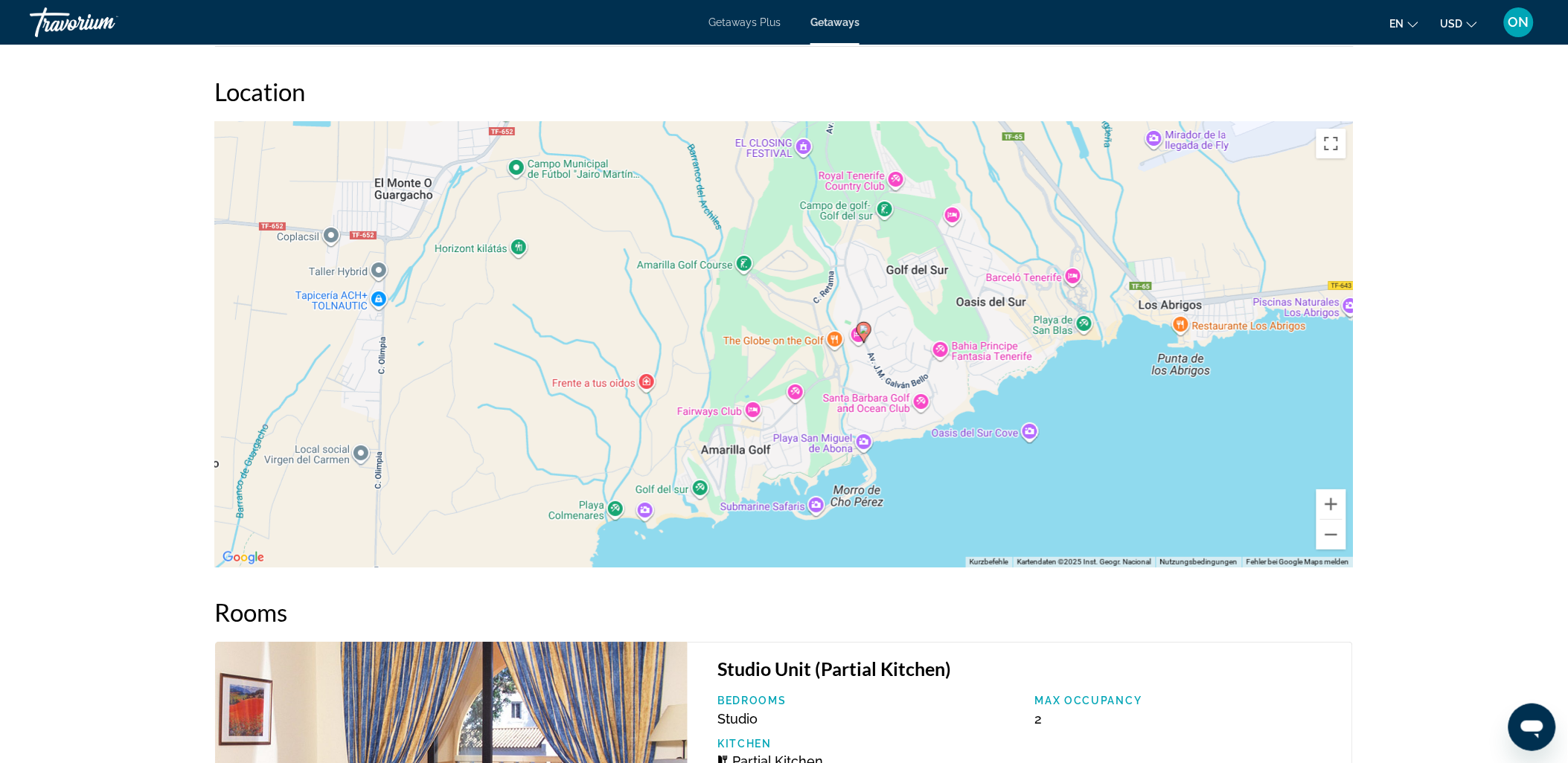
drag, startPoint x: 947, startPoint y: 355, endPoint x: 947, endPoint y: 336, distance: 19.0
click at [947, 336] on div "Um den Modus zum Ziehen mit der Tastatur zu aktivieren, drückst du Alt + Eingab…" at bounding box center [784, 345] width 1138 height 447
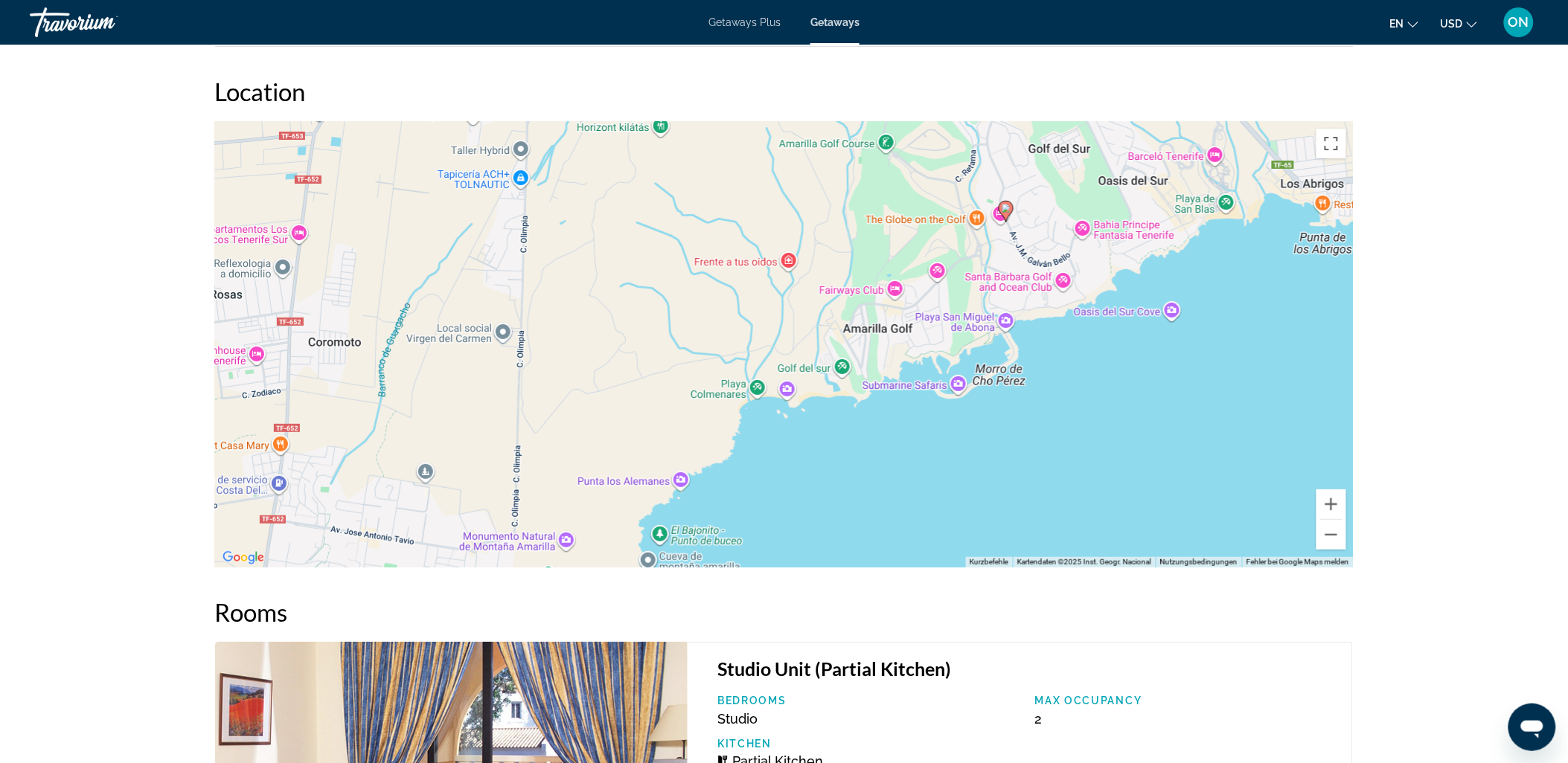
drag, startPoint x: 875, startPoint y: 374, endPoint x: 1018, endPoint y: 252, distance: 188.0
click at [1018, 252] on div "Um den Modus zum Ziehen mit der Tastatur zu aktivieren, drückst du Alt + Eingab…" at bounding box center [784, 345] width 1138 height 447
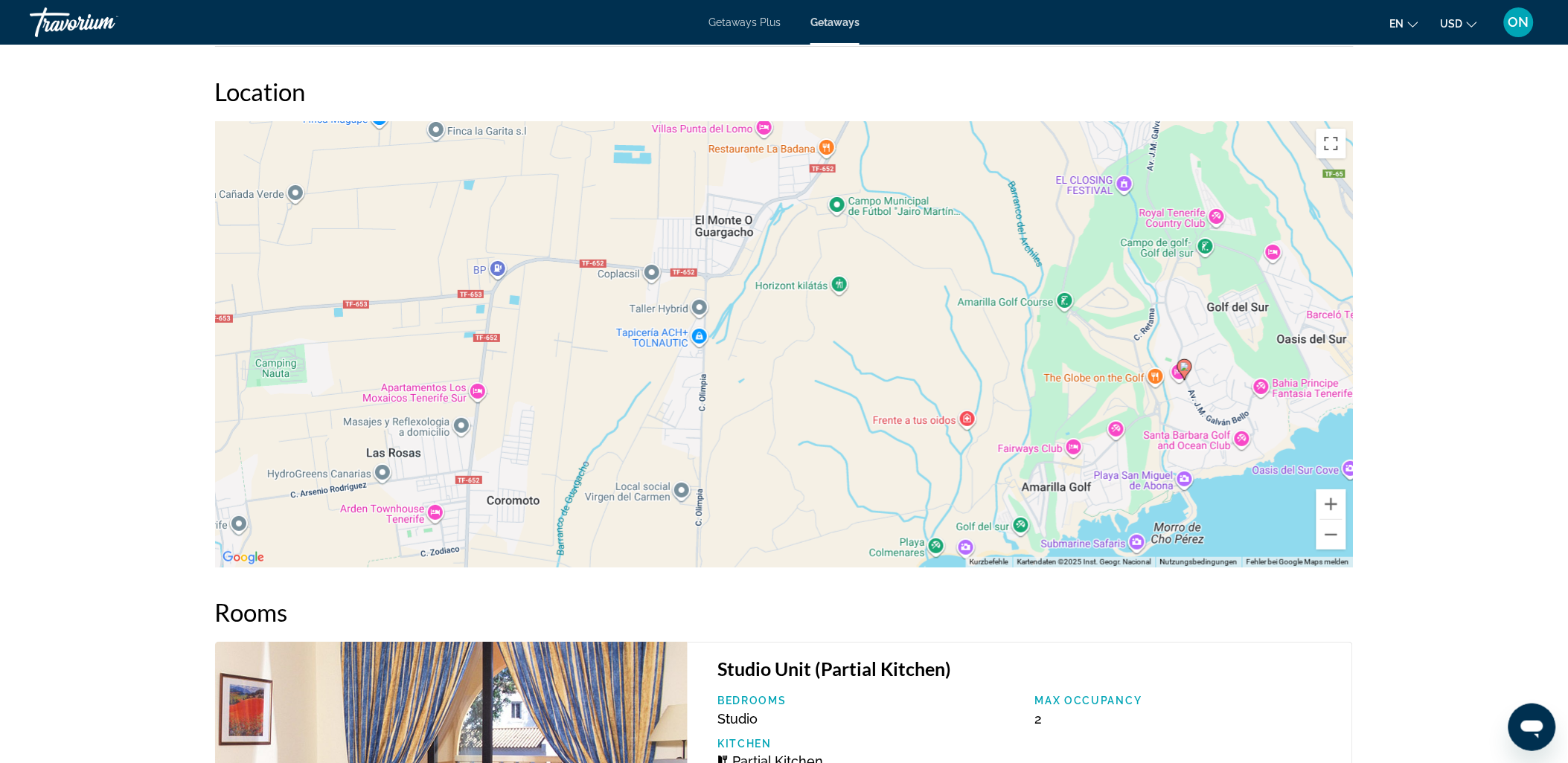
drag, startPoint x: 653, startPoint y: 480, endPoint x: 823, endPoint y: 612, distance: 215.2
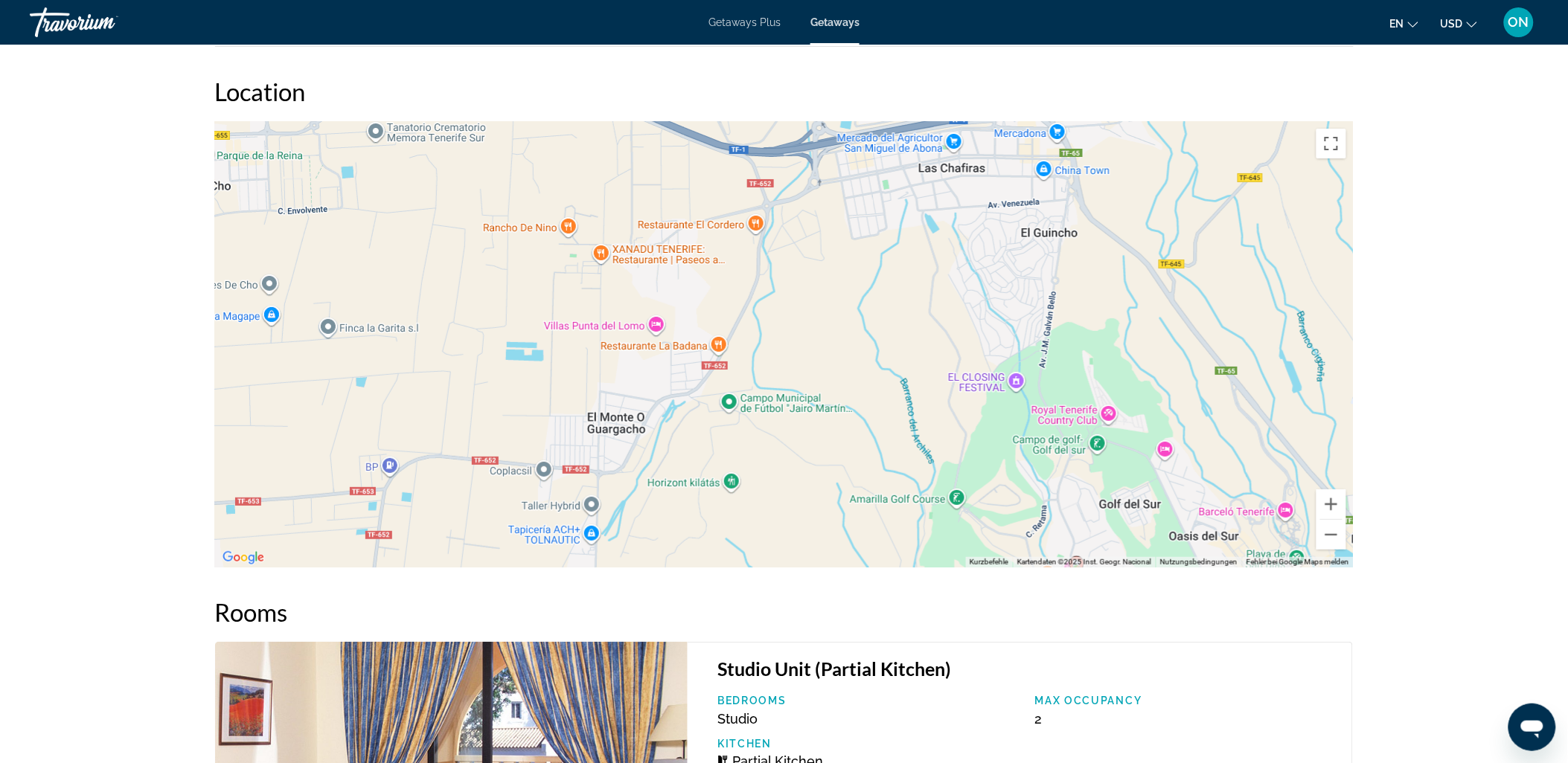
drag, startPoint x: 854, startPoint y: 314, endPoint x: 745, endPoint y: 518, distance: 231.3
click at [745, 518] on div "Um den Modus zum Ziehen mit der Tastatur zu aktivieren, drückst du Alt + Eingab…" at bounding box center [784, 345] width 1138 height 447
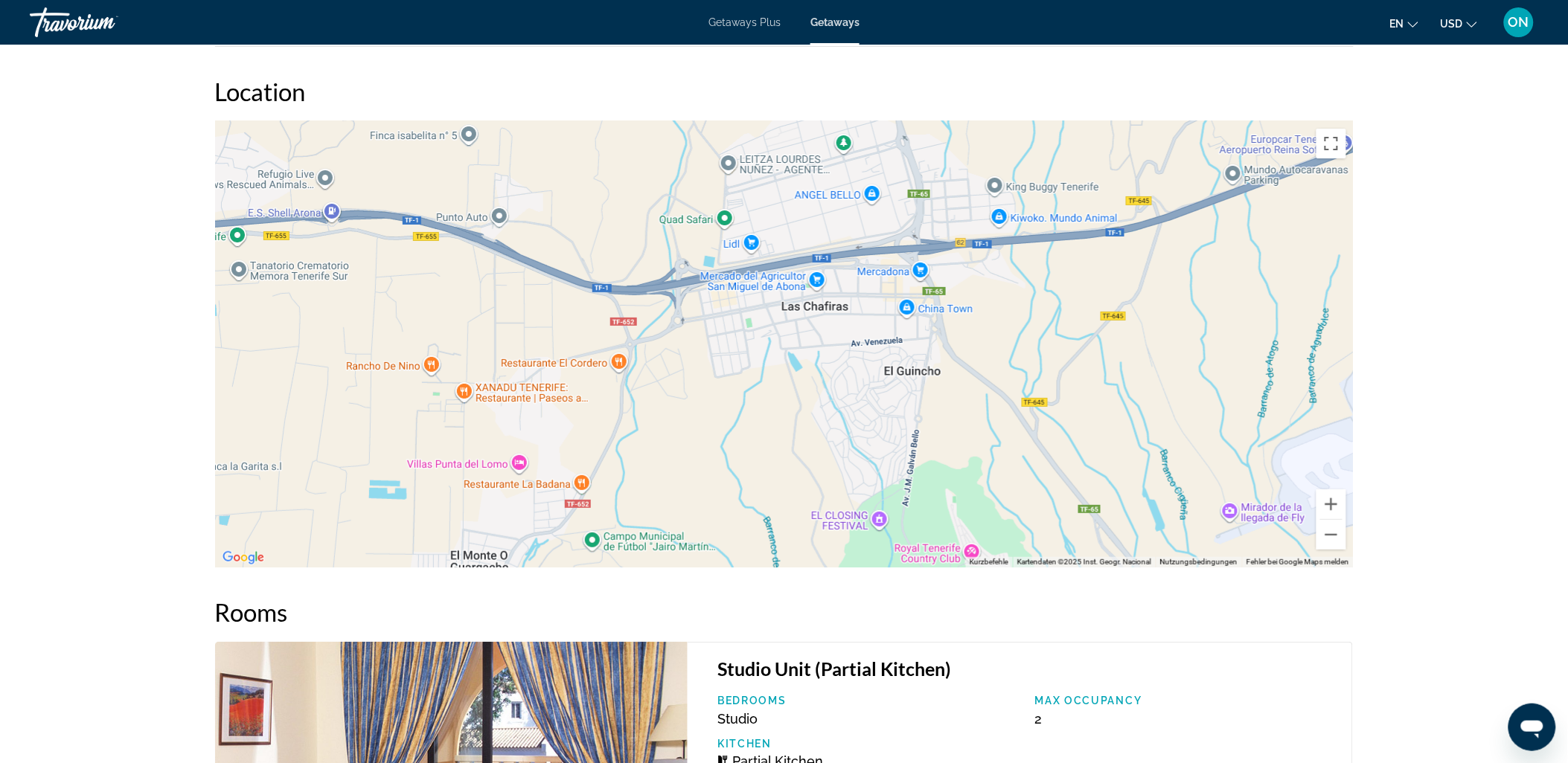
drag, startPoint x: 890, startPoint y: 303, endPoint x: 752, endPoint y: 442, distance: 195.9
click at [752, 442] on div "Um den Modus zum Ziehen mit der Tastatur zu aktivieren, drückst du Alt + Eingab…" at bounding box center [784, 345] width 1138 height 447
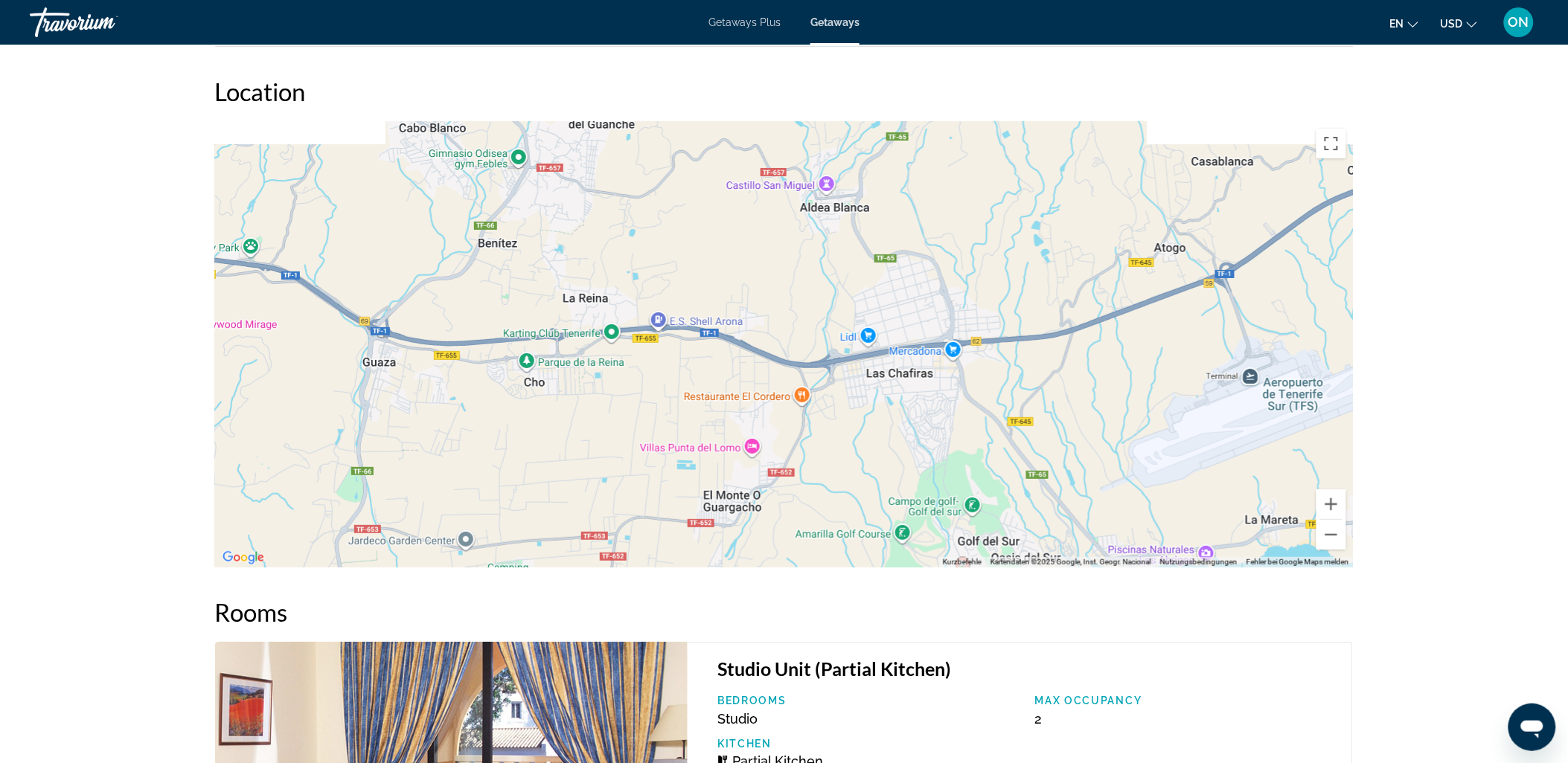
drag, startPoint x: 1115, startPoint y: 368, endPoint x: 1030, endPoint y: 398, distance: 90.1
click at [1031, 408] on div "Um den Modus zum Ziehen mit der Tastatur zu aktivieren, drückst du Alt + Eingab…" at bounding box center [784, 345] width 1138 height 447
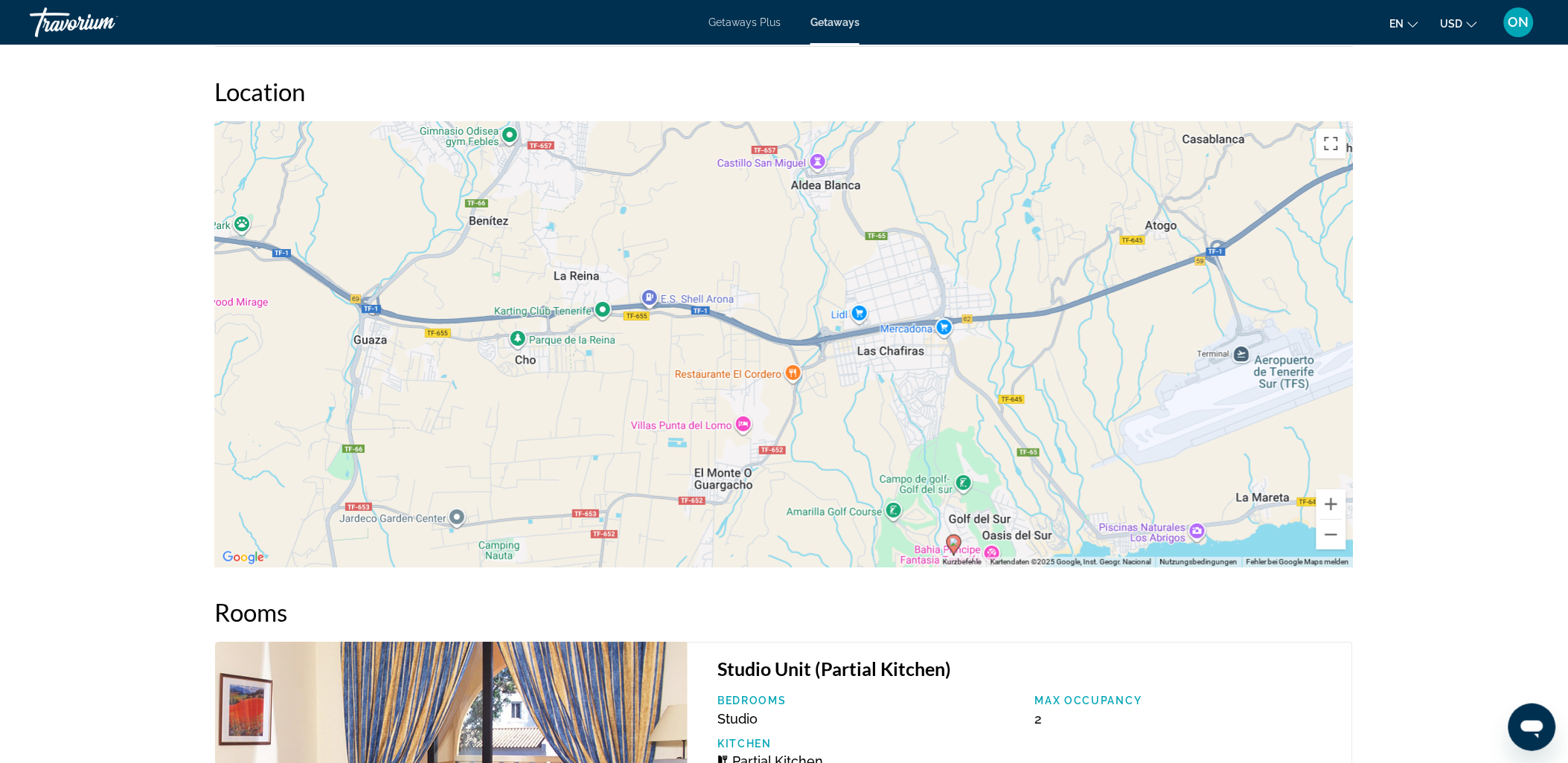
click at [1021, 365] on div "Um den Modus zum Ziehen mit der Tastatur zu aktivieren, drückst du Alt + Eingab…" at bounding box center [784, 345] width 1138 height 447
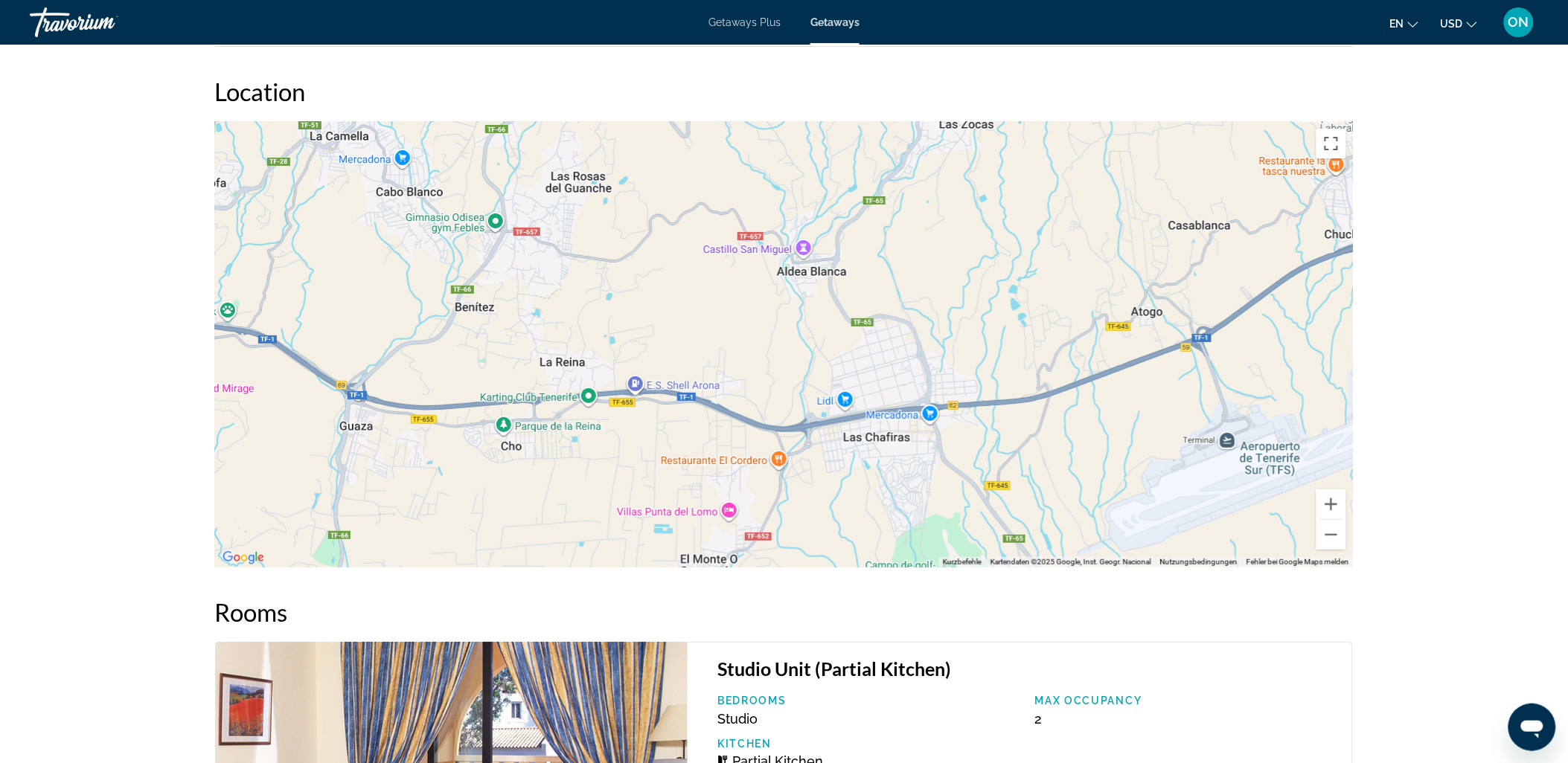
drag, startPoint x: 961, startPoint y: 384, endPoint x: 961, endPoint y: 514, distance: 130.0
click at [961, 514] on div "Um den Modus zum Ziehen mit der Tastatur zu aktivieren, drückst du Alt + Eingab…" at bounding box center [784, 345] width 1138 height 447
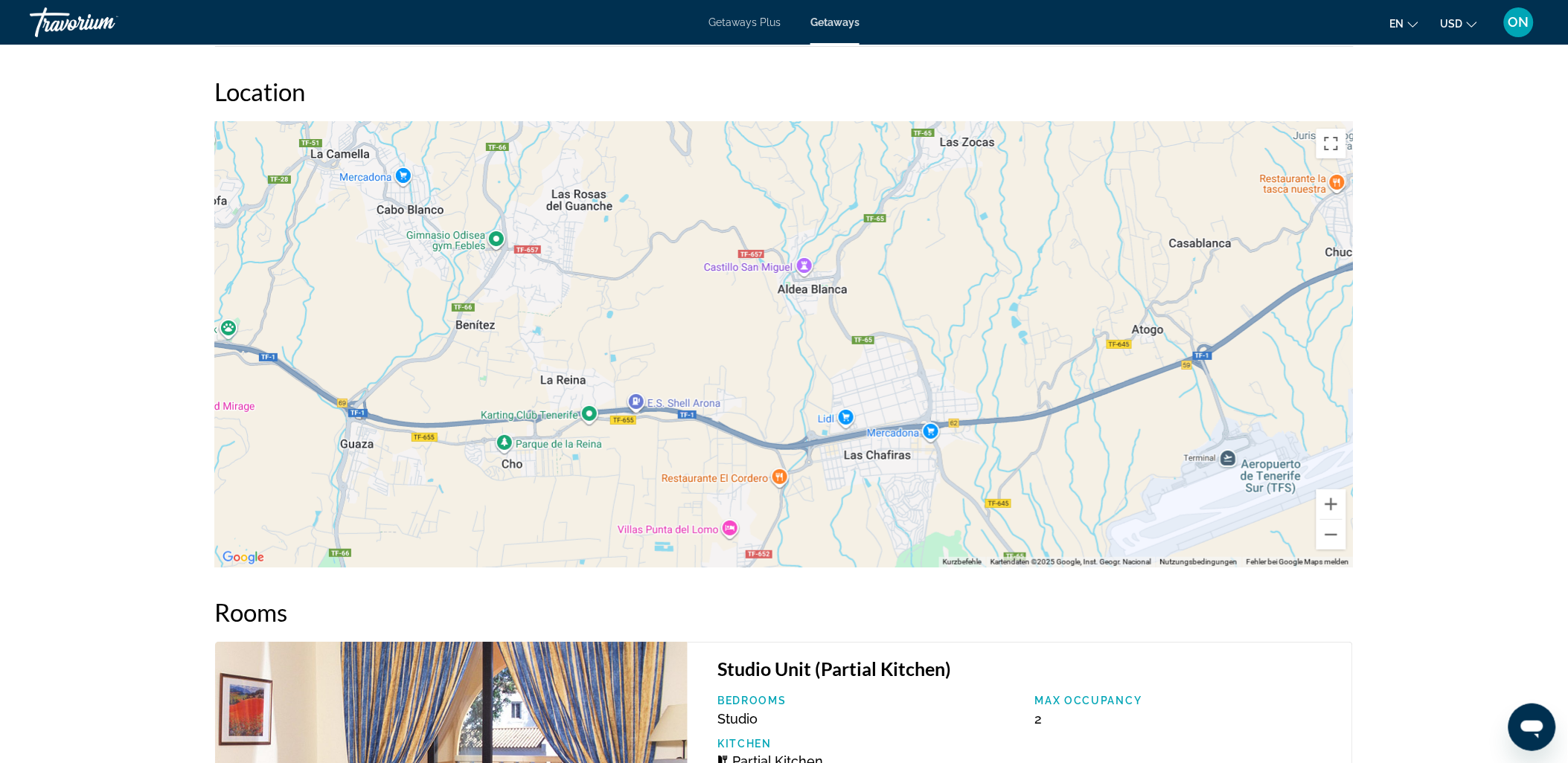
drag, startPoint x: 953, startPoint y: 348, endPoint x: 961, endPoint y: 368, distance: 21.5
click at [958, 366] on div "Um den Modus zum Ziehen mit der Tastatur zu aktivieren, drückst du Alt + Eingab…" at bounding box center [784, 345] width 1138 height 447
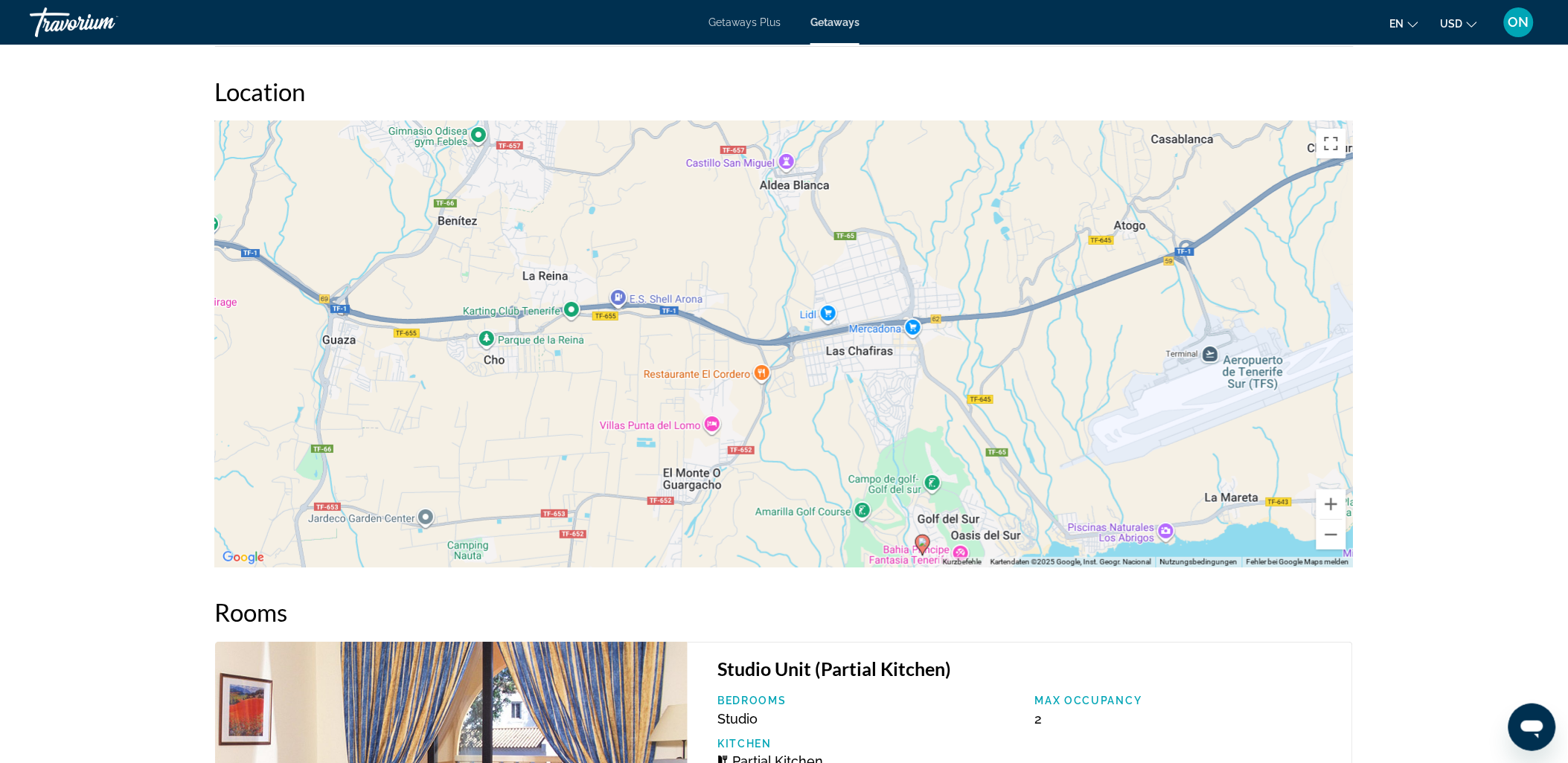
drag, startPoint x: 1048, startPoint y: 449, endPoint x: 1009, endPoint y: 252, distance: 200.8
click at [1009, 252] on div "Um den Modus zum Ziehen mit der Tastatur zu aktivieren, drückst du Alt + Eingab…" at bounding box center [784, 345] width 1138 height 447
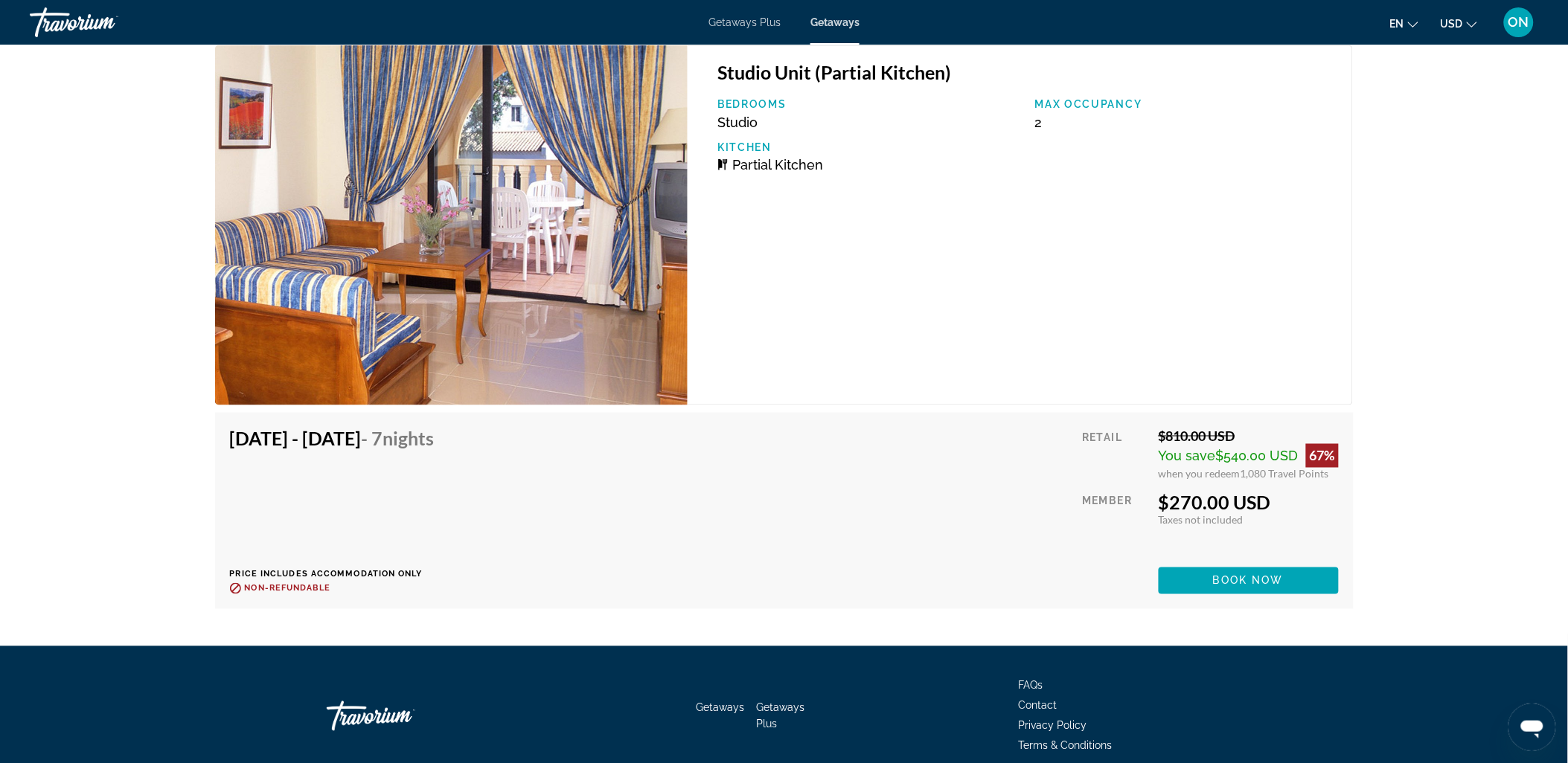
scroll to position [2641, 0]
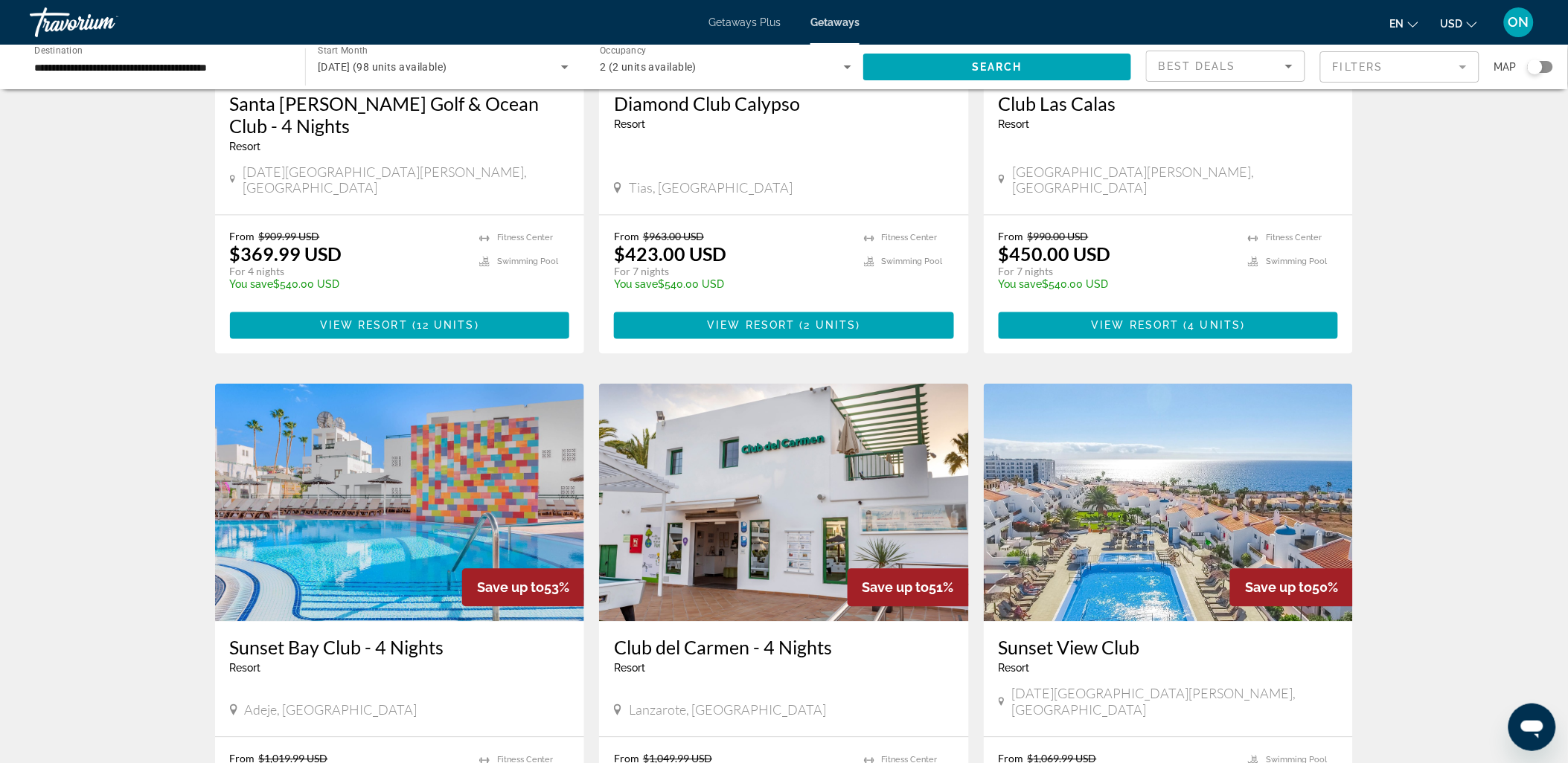
scroll to position [826, 0]
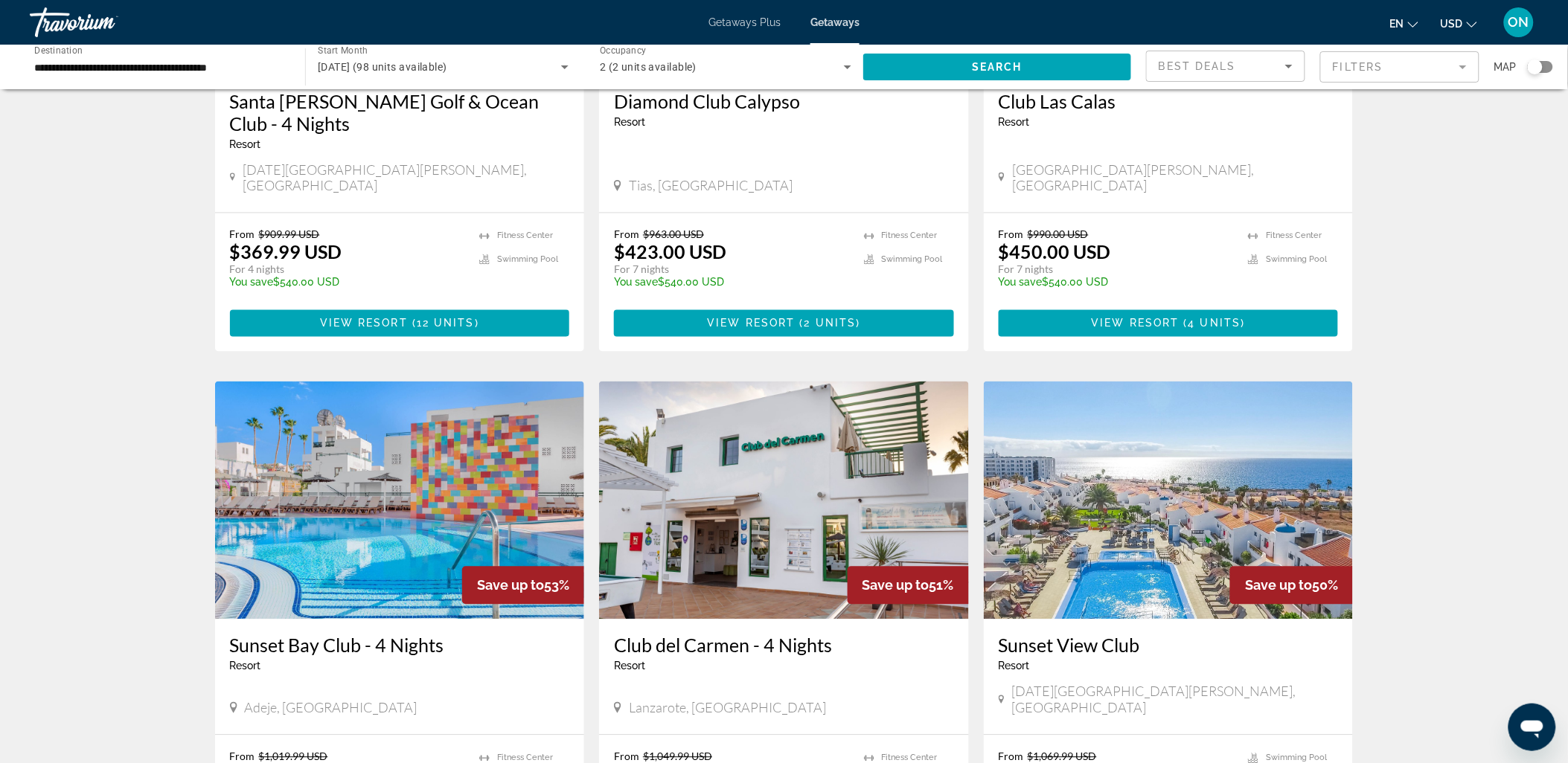
click at [1173, 434] on img "Main content" at bounding box center [1168, 501] width 369 height 238
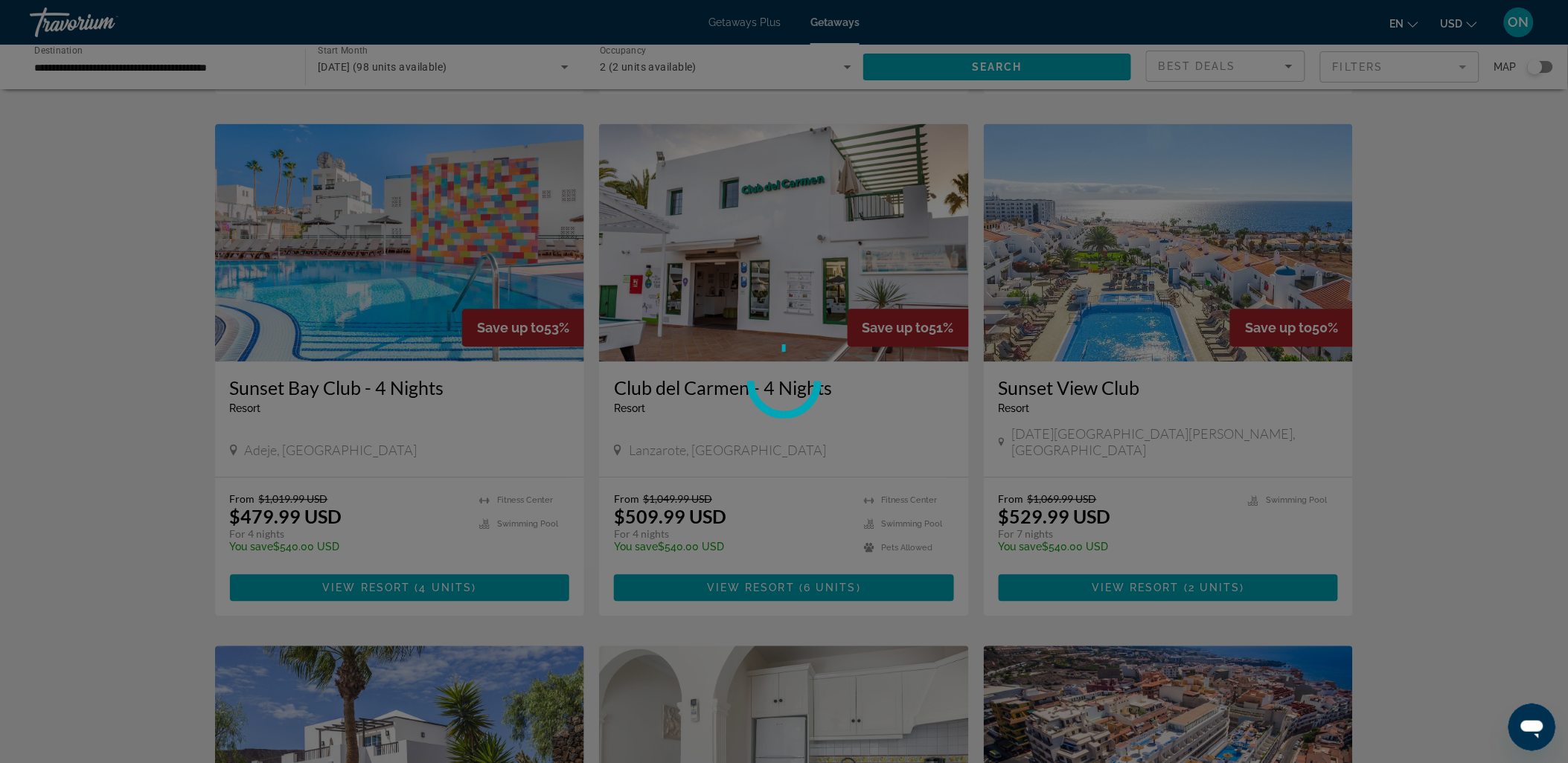
scroll to position [1239, 0]
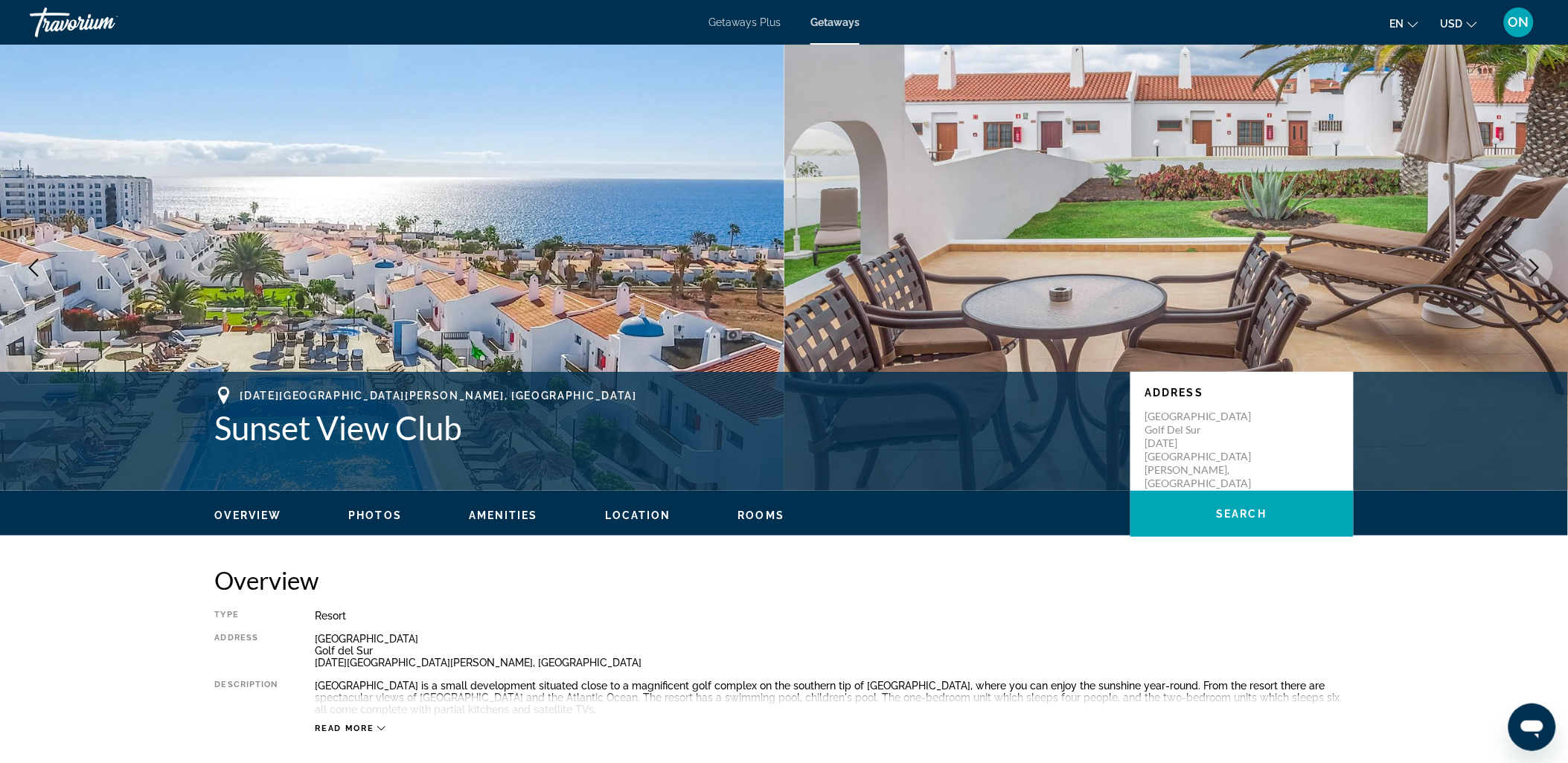
click at [541, 264] on img "Main content" at bounding box center [392, 268] width 784 height 447
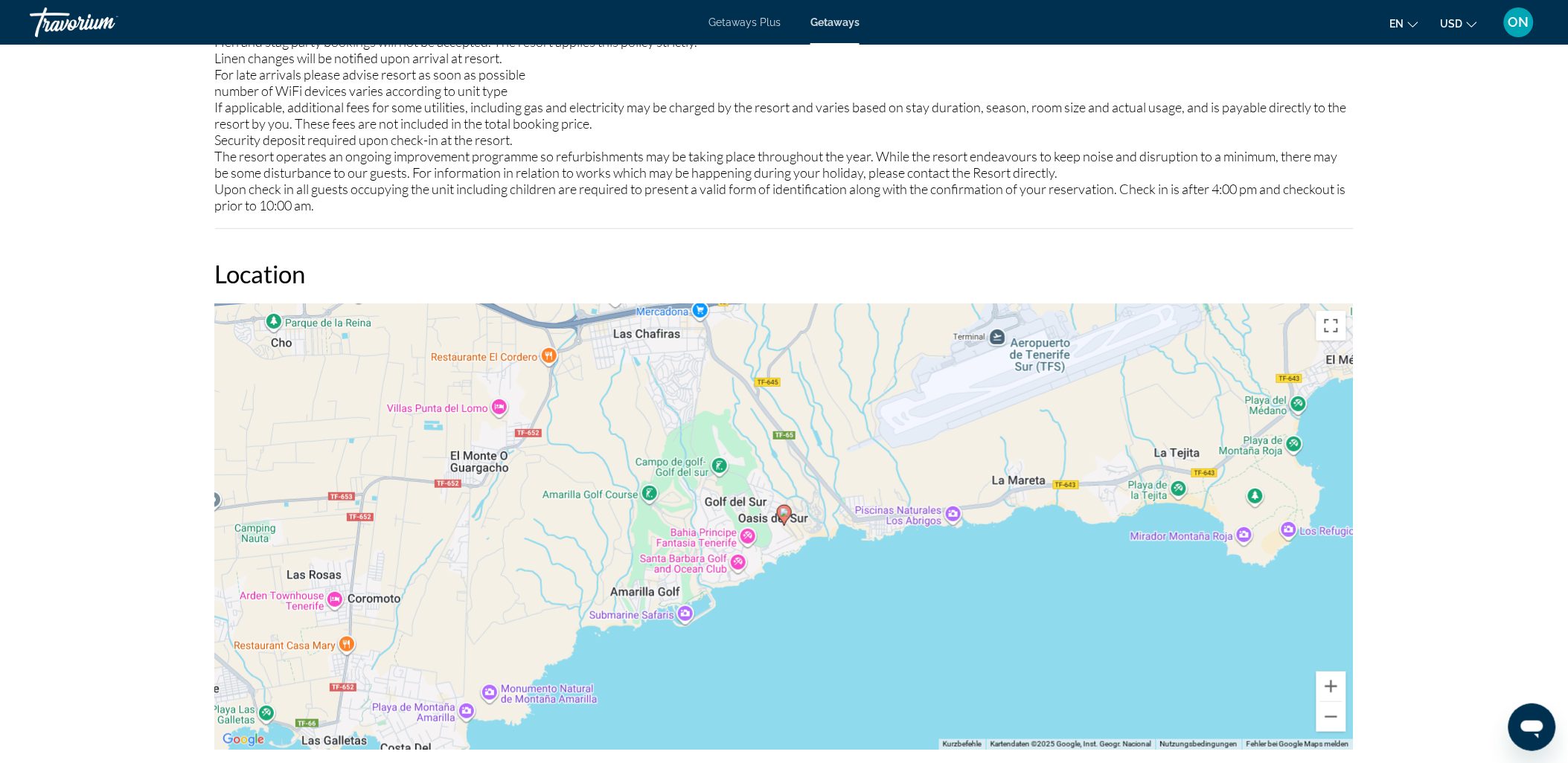
scroll to position [2066, 0]
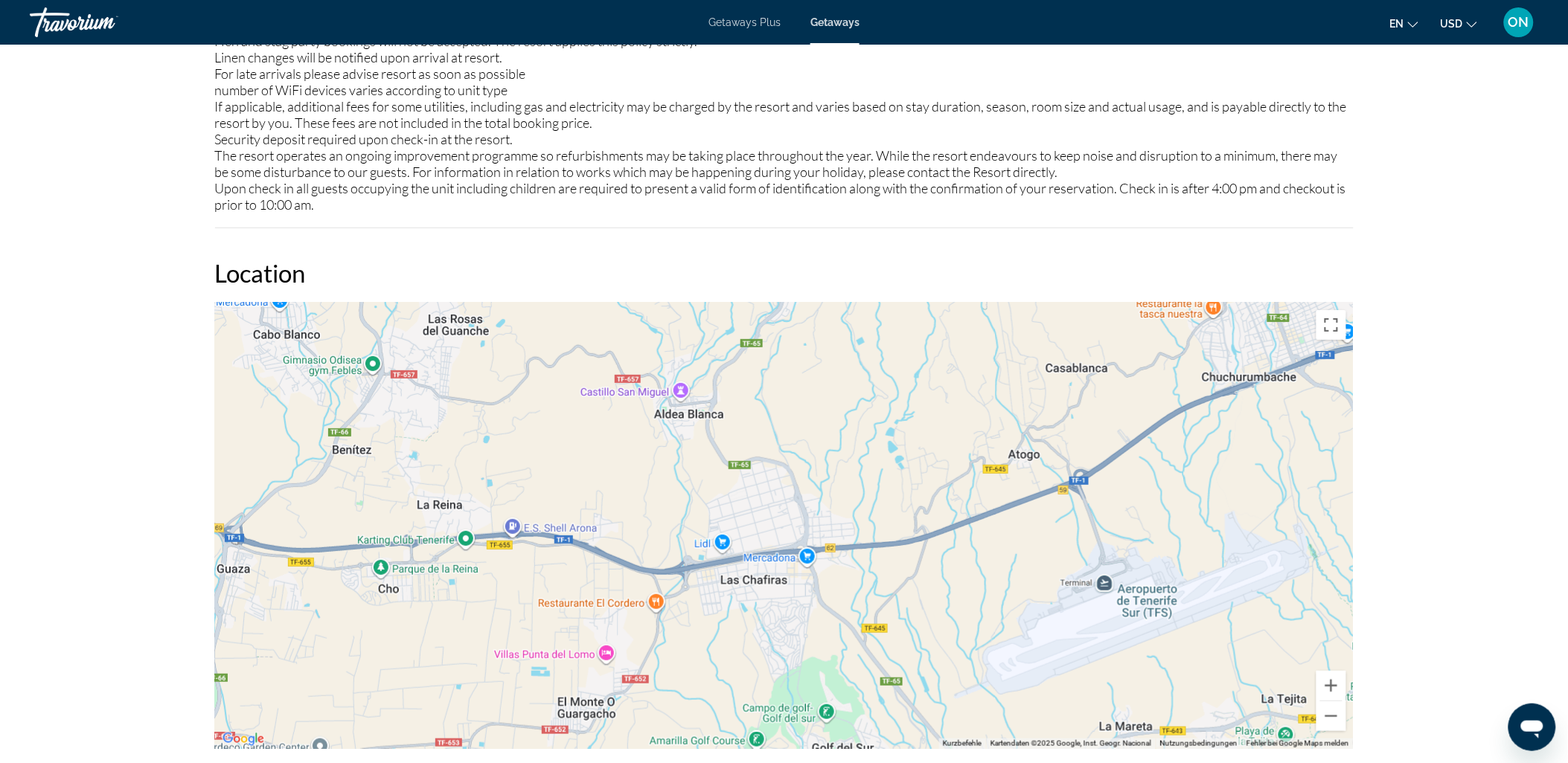
drag, startPoint x: 853, startPoint y: 471, endPoint x: 905, endPoint y: 494, distance: 56.9
click at [956, 710] on div "Um den Modus zum Ziehen mit der Tastatur zu aktivieren, drückst du Alt + Eingab…" at bounding box center [784, 526] width 1138 height 447
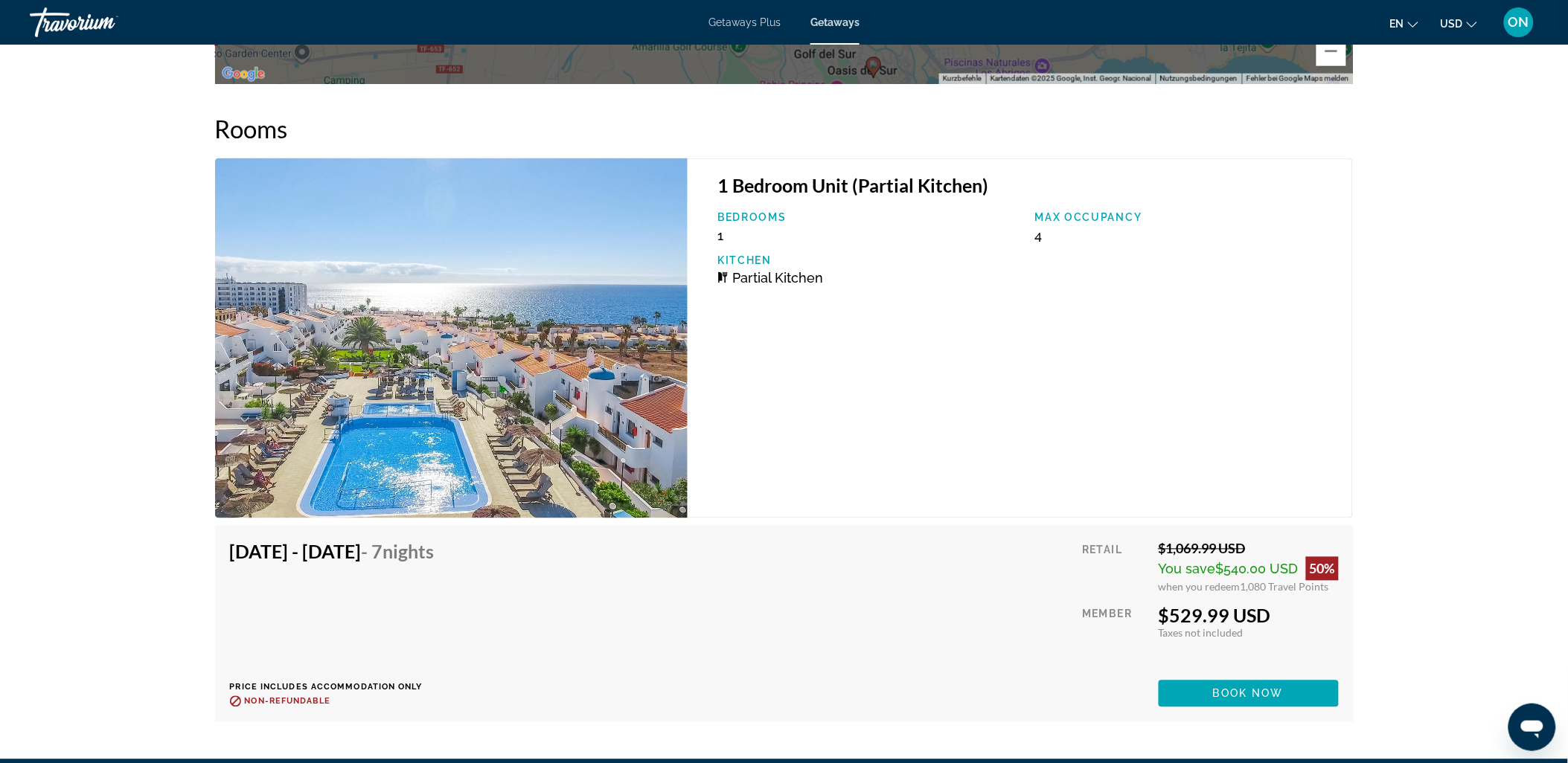
scroll to position [2888, 0]
